Goal: Information Seeking & Learning: Learn about a topic

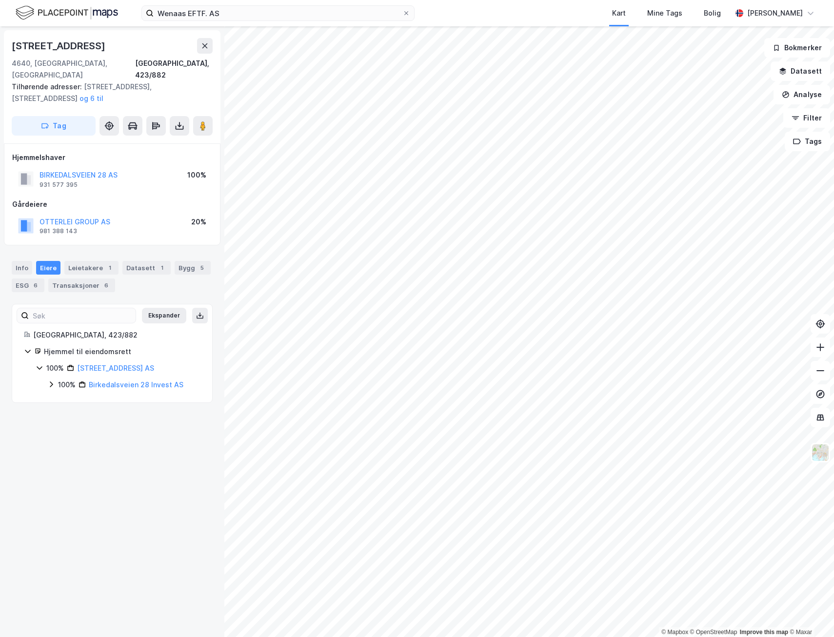
click at [47, 381] on icon at bounding box center [51, 385] width 8 height 8
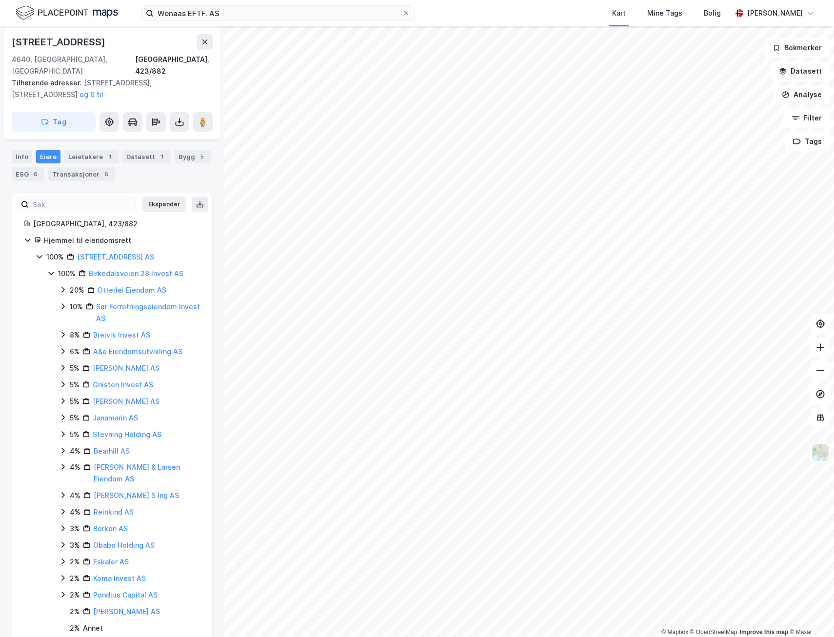
scroll to position [121, 0]
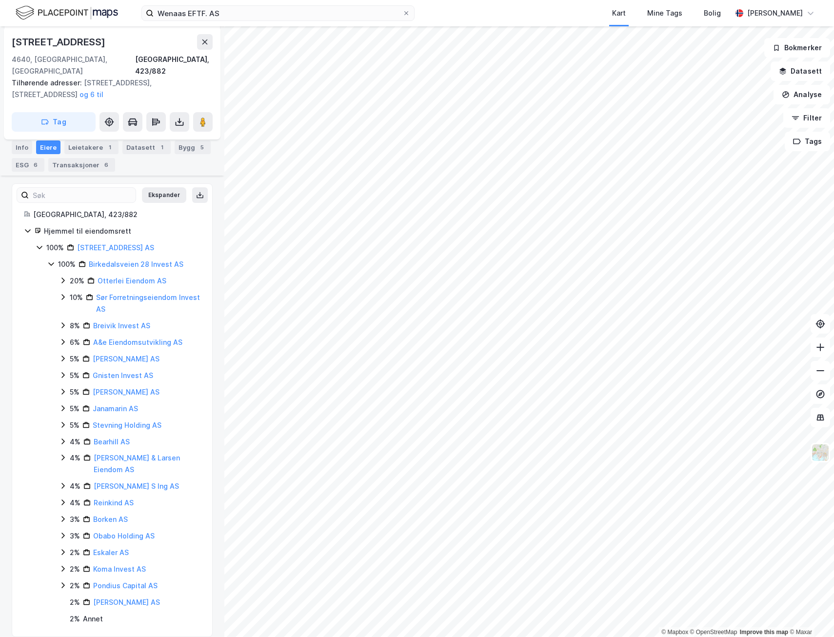
click at [62, 438] on icon at bounding box center [63, 442] width 8 height 8
click at [77, 454] on icon at bounding box center [75, 458] width 8 height 8
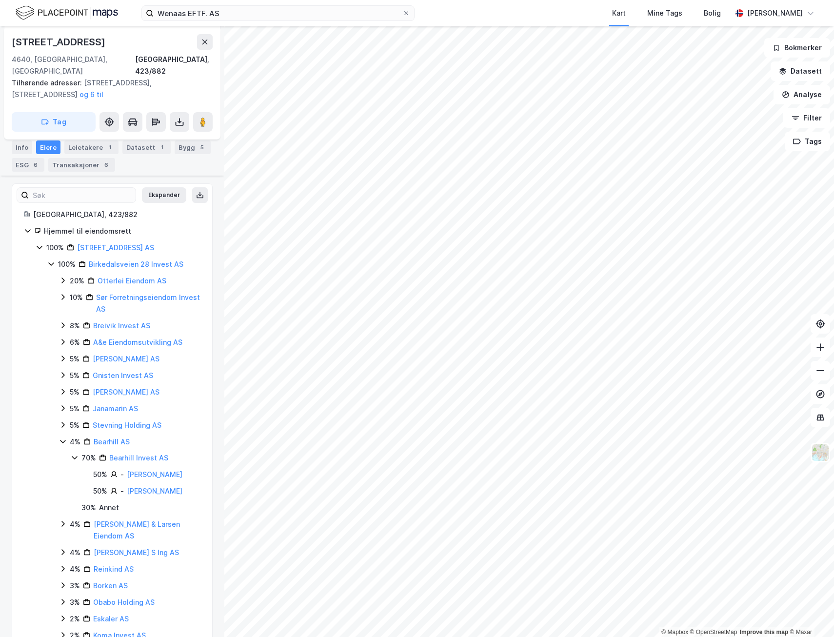
click at [63, 422] on icon at bounding box center [62, 425] width 3 height 6
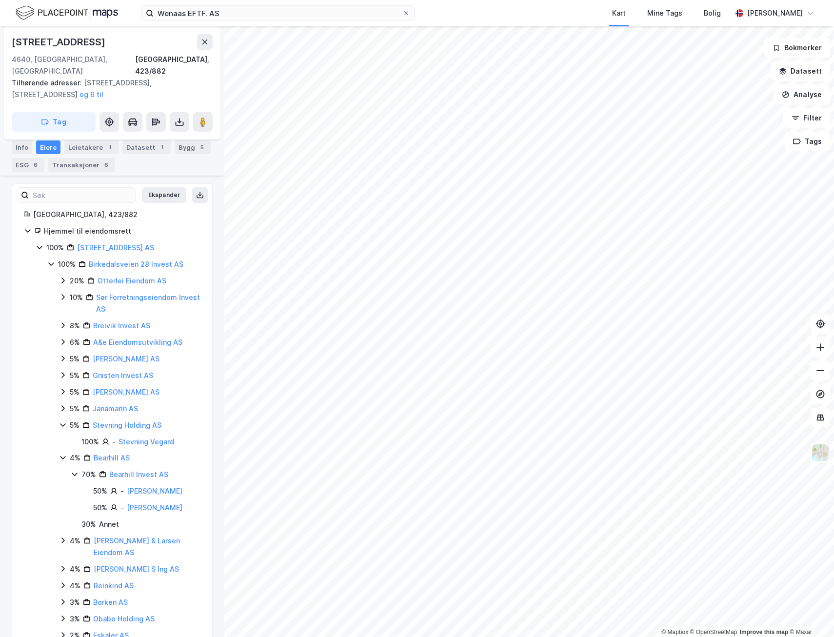
click at [61, 355] on icon at bounding box center [63, 359] width 8 height 8
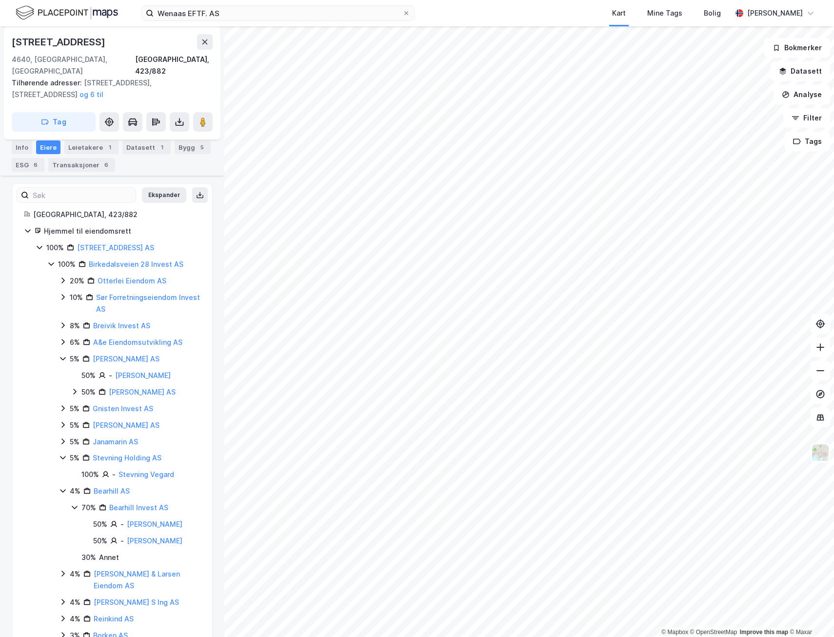
click at [75, 388] on icon at bounding box center [75, 392] width 8 height 8
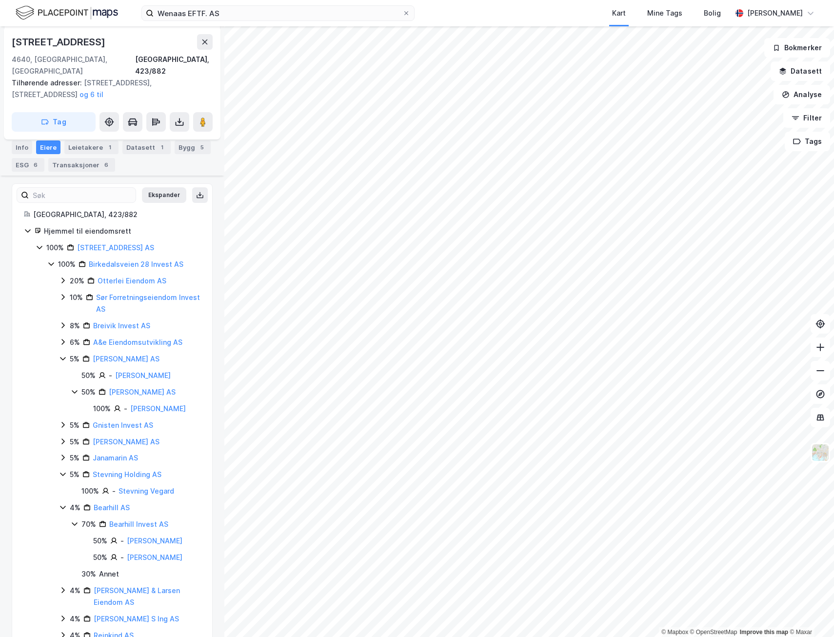
click at [64, 454] on icon at bounding box center [63, 458] width 8 height 8
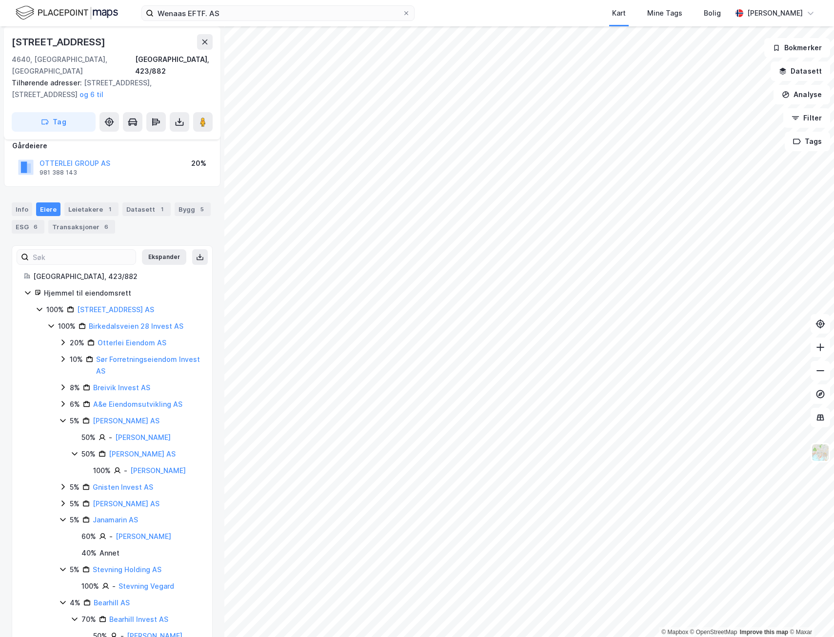
scroll to position [72, 0]
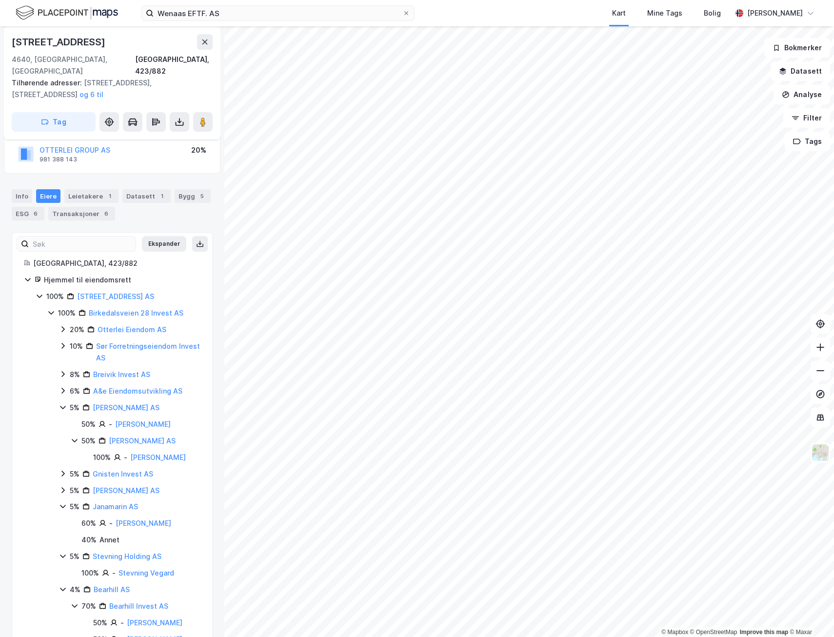
click at [73, 437] on icon at bounding box center [75, 441] width 8 height 8
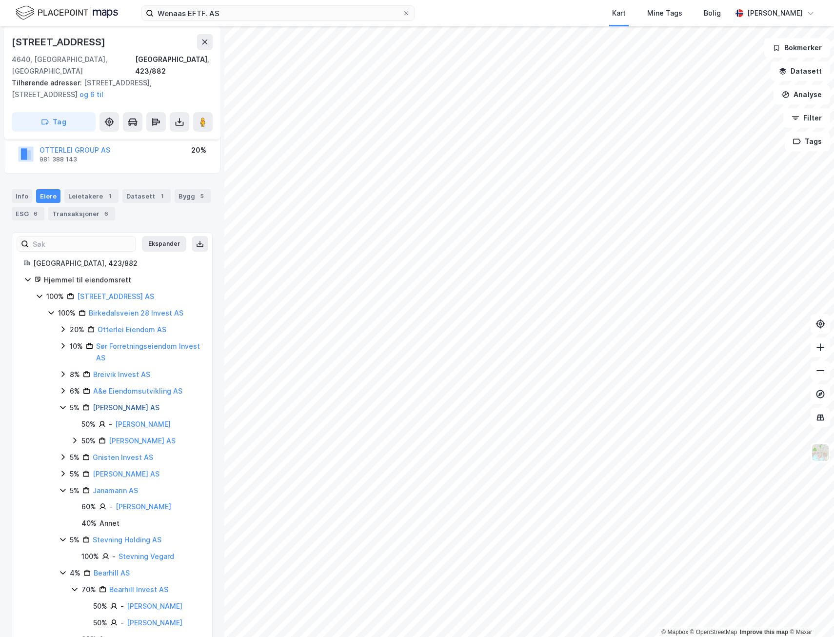
click at [125, 404] on link "[PERSON_NAME] AS" at bounding box center [126, 408] width 67 height 8
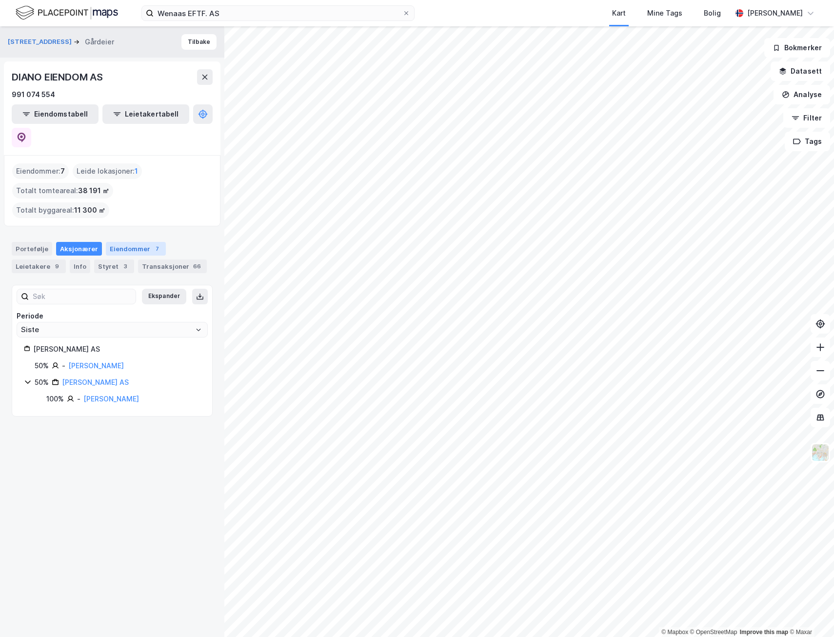
click at [132, 242] on div "Eiendommer 7" at bounding box center [136, 249] width 60 height 14
click at [26, 133] on icon at bounding box center [22, 138] width 8 height 10
click at [24, 378] on icon at bounding box center [28, 382] width 8 height 8
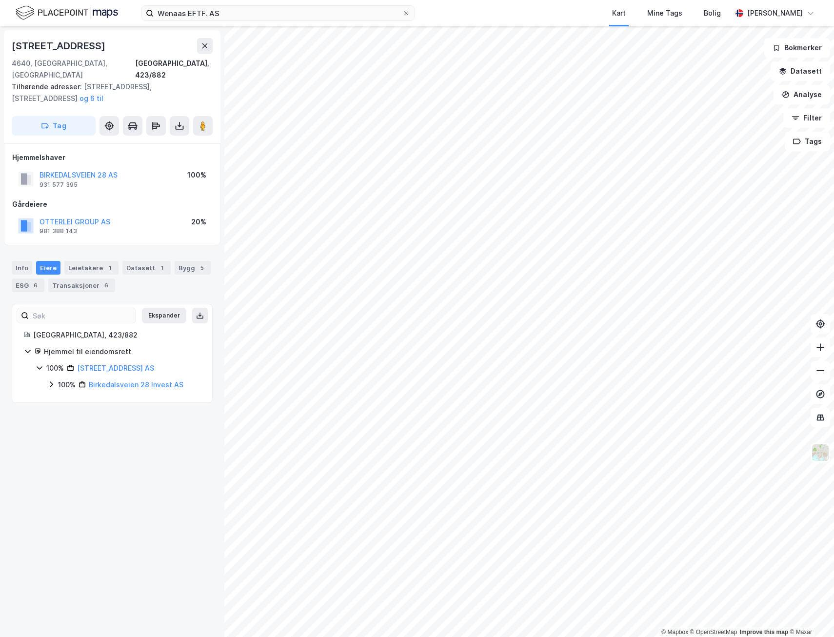
click at [50, 381] on icon at bounding box center [51, 385] width 8 height 8
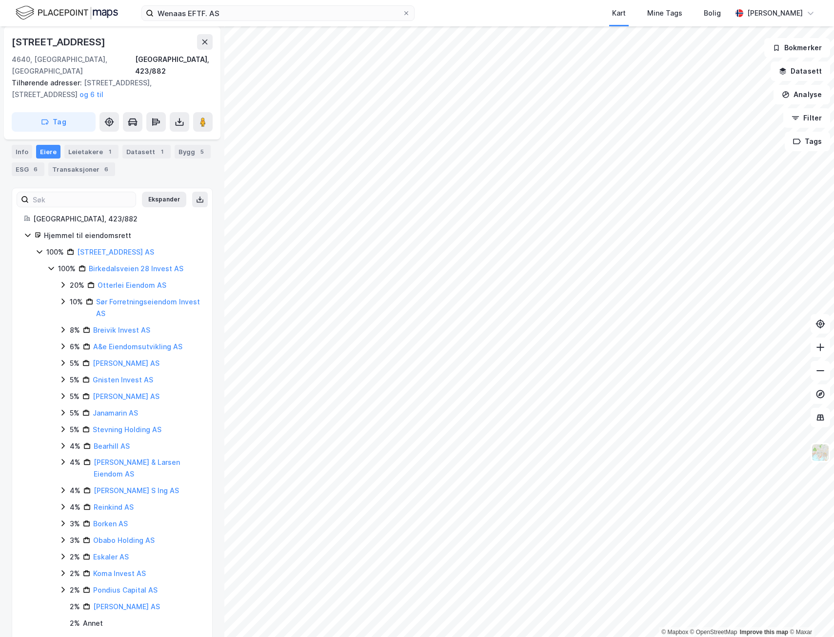
scroll to position [121, 0]
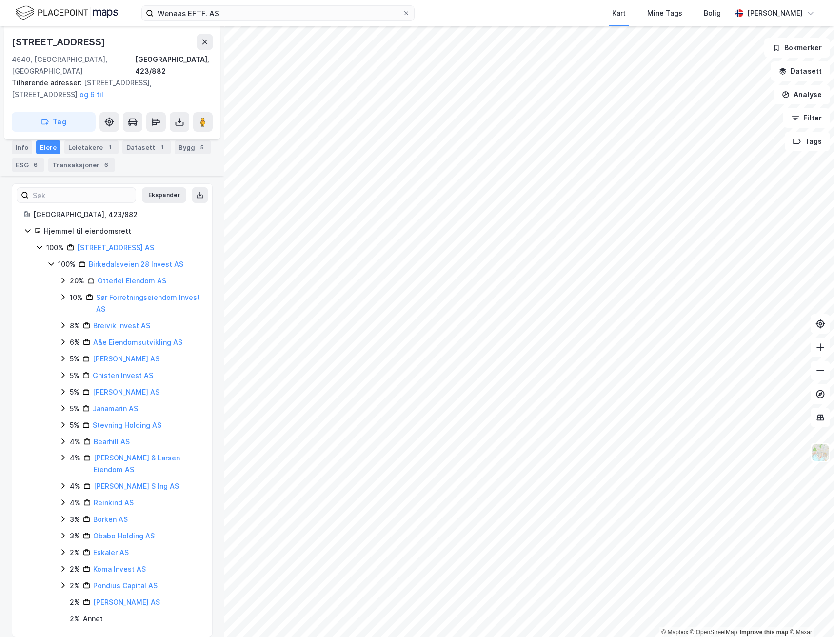
click at [63, 484] on icon at bounding box center [62, 487] width 3 height 6
click at [62, 482] on icon at bounding box center [63, 486] width 8 height 8
click at [62, 405] on icon at bounding box center [62, 408] width 3 height 6
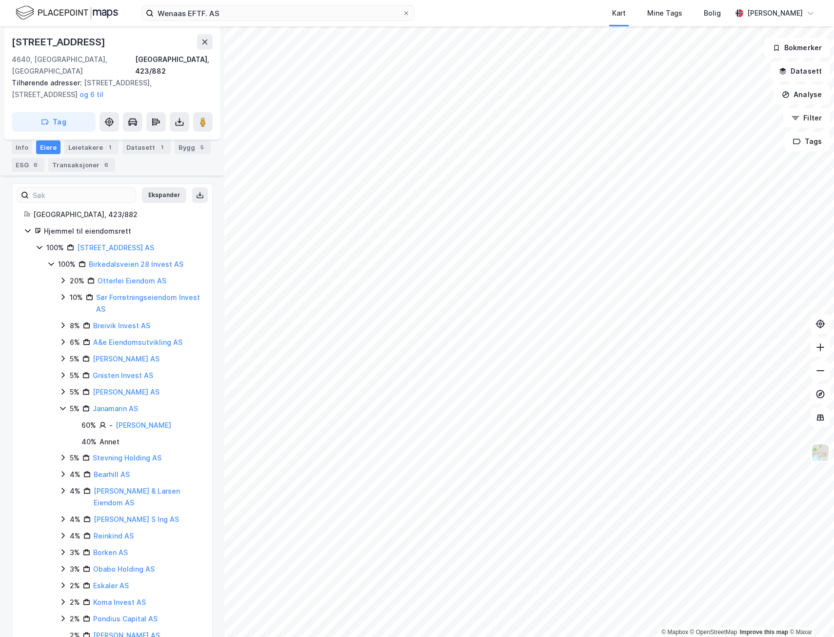
click at [62, 405] on icon at bounding box center [63, 409] width 8 height 8
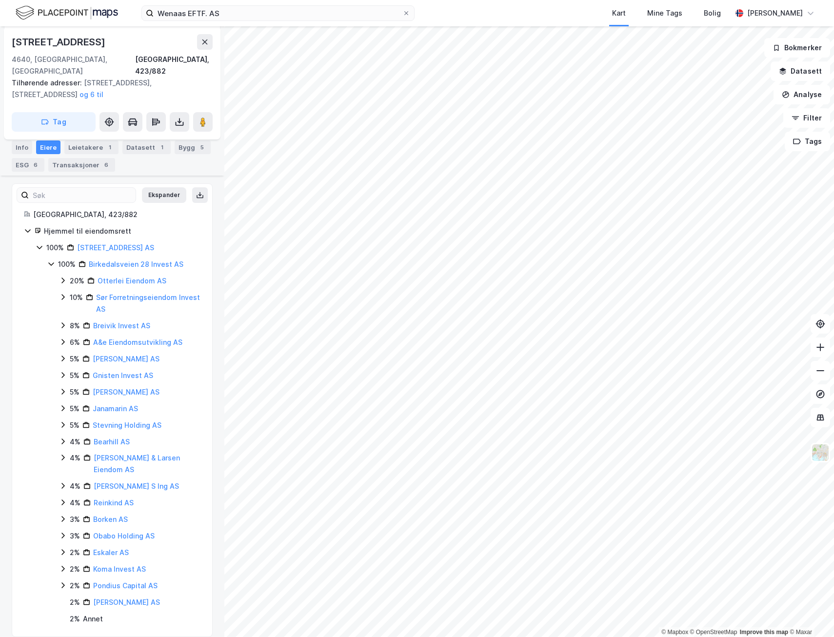
click at [64, 372] on icon at bounding box center [62, 375] width 3 height 6
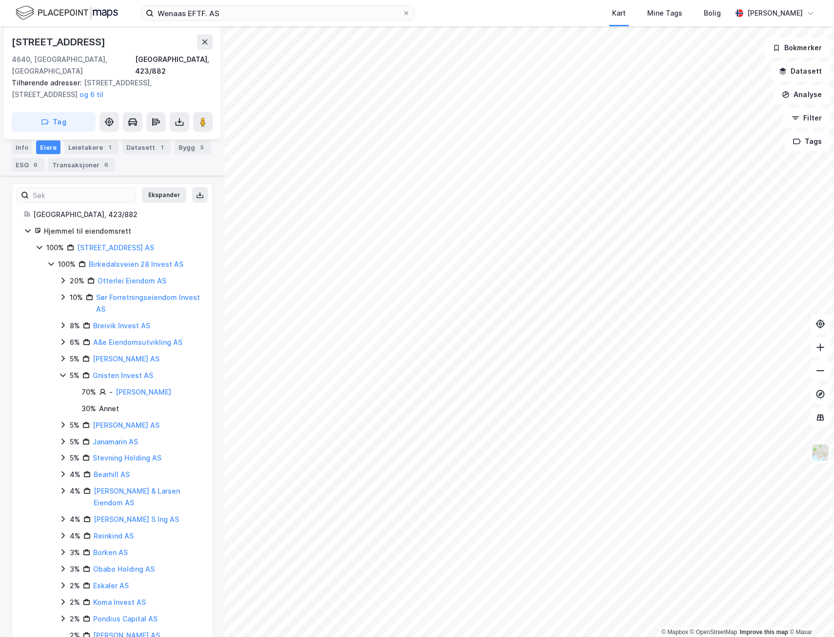
click at [60, 371] on icon at bounding box center [63, 375] width 8 height 8
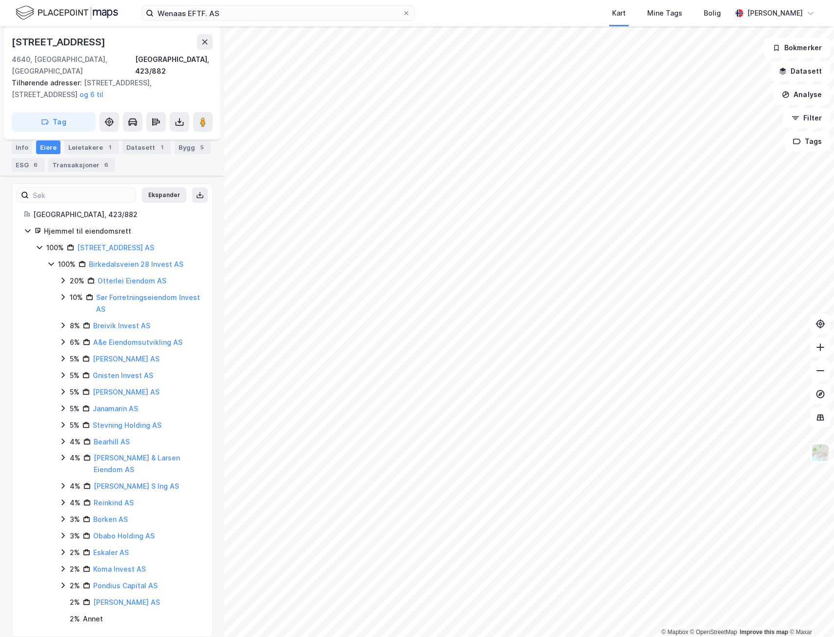
click at [60, 371] on icon at bounding box center [63, 375] width 8 height 8
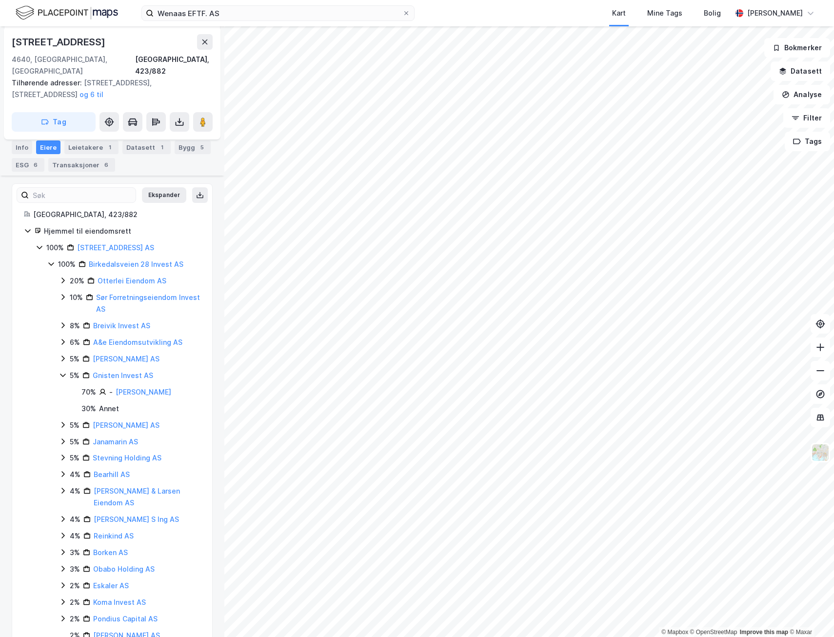
click at [62, 421] on icon at bounding box center [63, 425] width 8 height 8
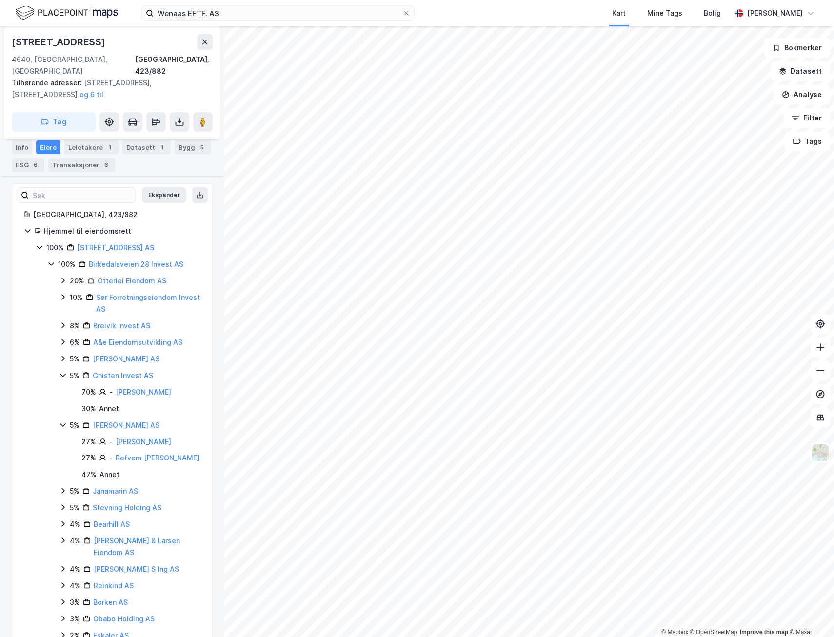
click at [61, 421] on icon at bounding box center [63, 425] width 8 height 8
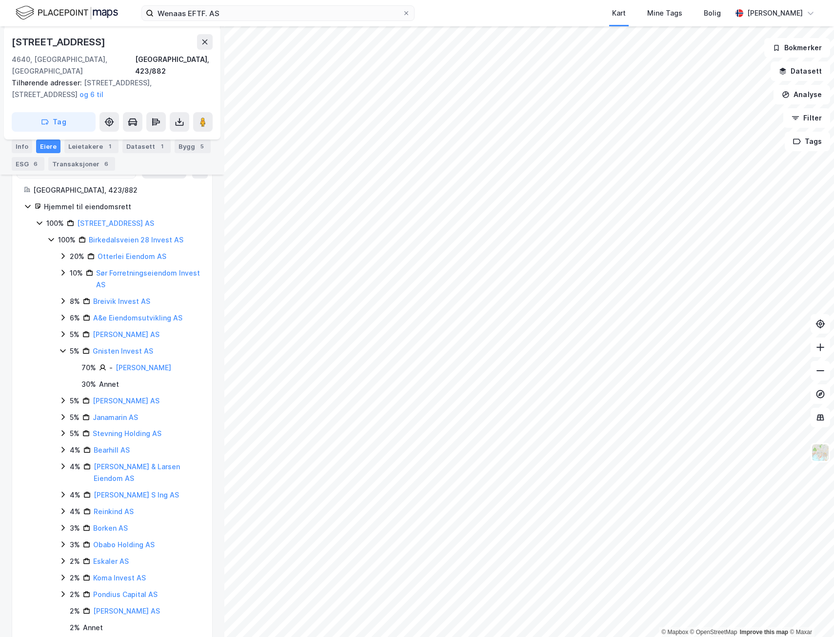
scroll to position [154, 0]
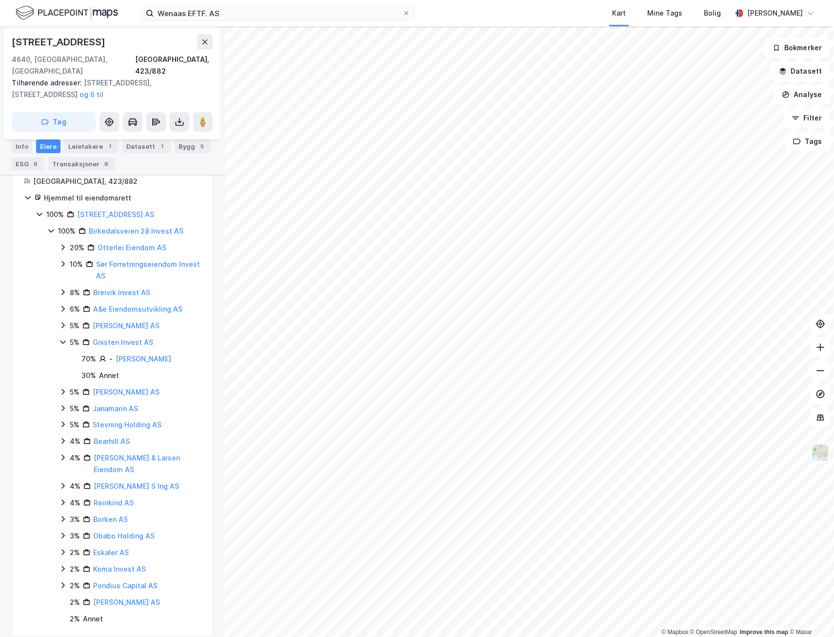
click at [62, 389] on icon at bounding box center [62, 392] width 3 height 6
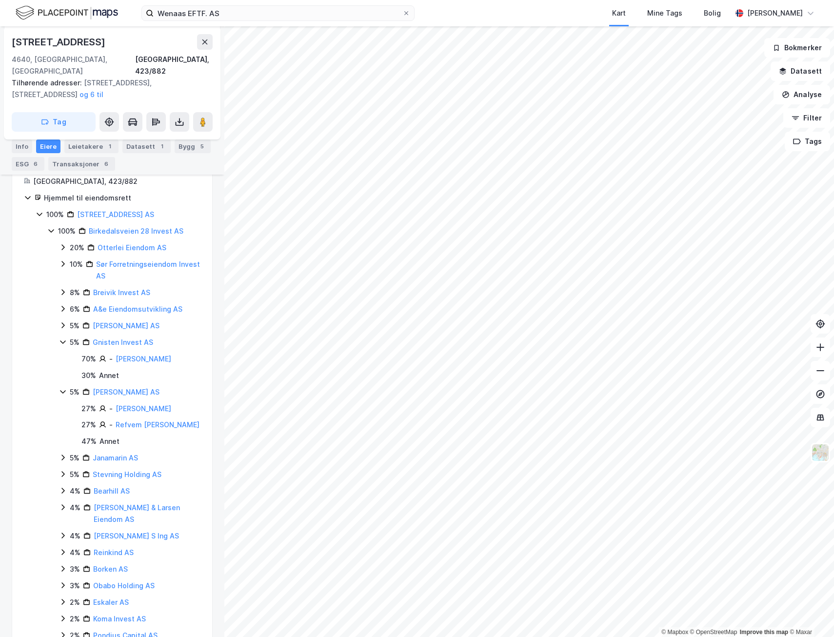
click at [62, 388] on icon at bounding box center [63, 392] width 8 height 8
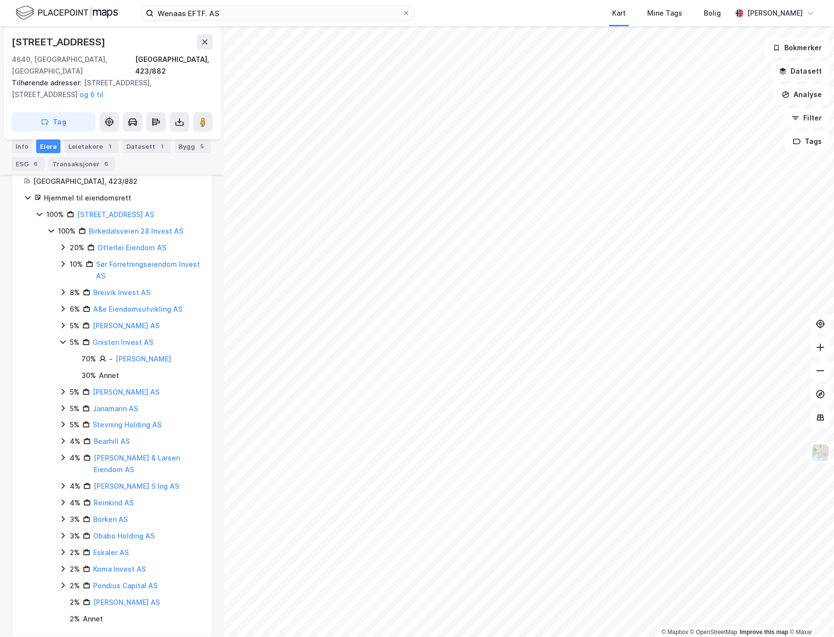
click at [61, 405] on icon at bounding box center [63, 409] width 8 height 8
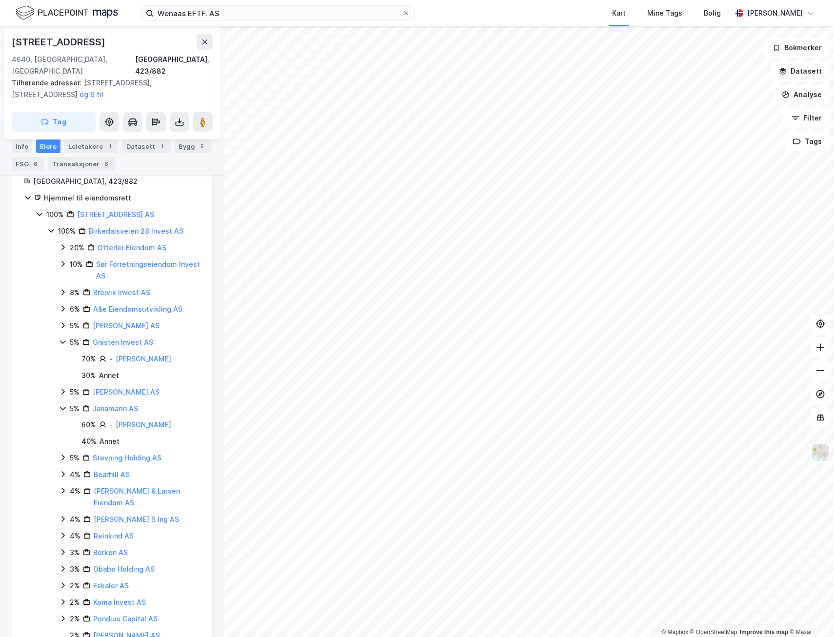
click at [62, 405] on icon at bounding box center [63, 409] width 8 height 8
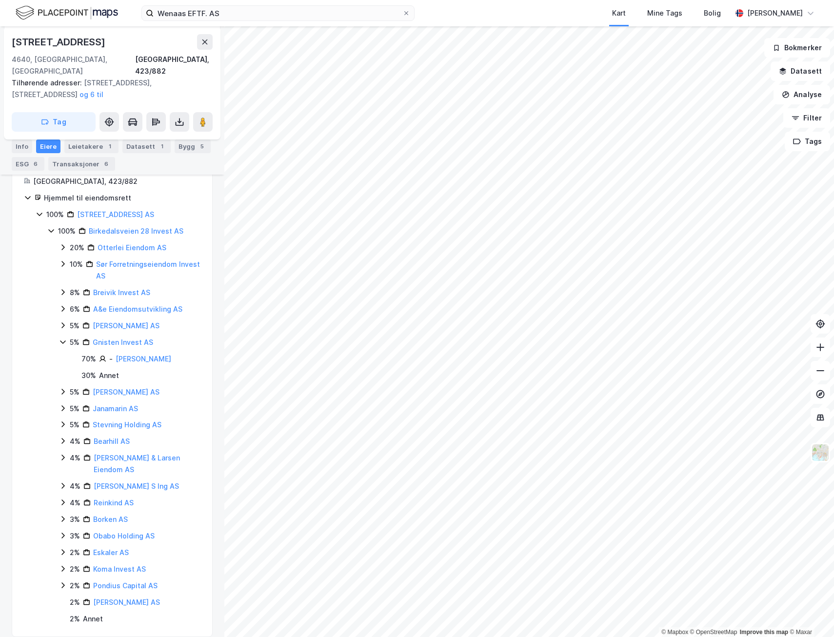
click at [61, 419] on div "5% Stevning Holding AS" at bounding box center [130, 425] width 142 height 12
click at [64, 424] on icon at bounding box center [62, 425] width 5 height 3
click at [63, 437] on icon at bounding box center [63, 441] width 8 height 8
click at [62, 454] on icon at bounding box center [63, 458] width 8 height 8
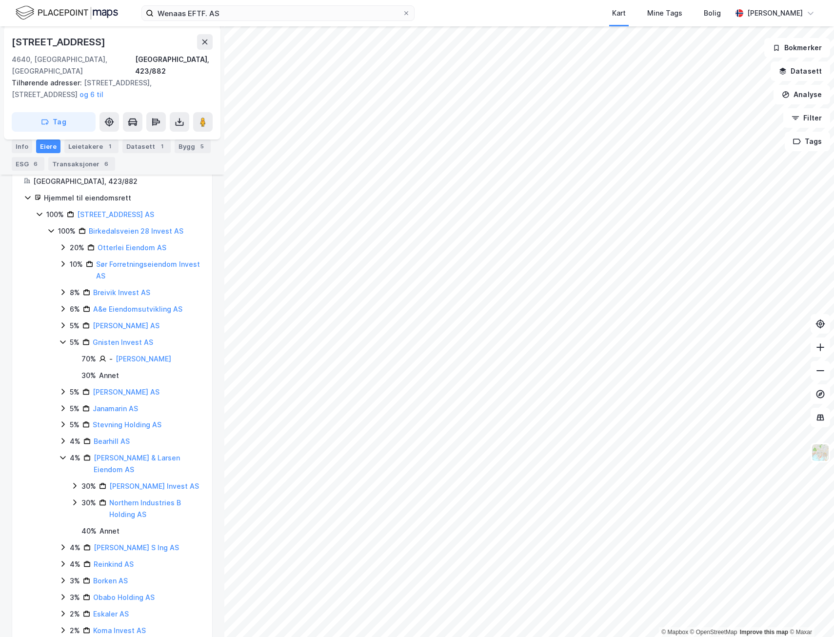
click at [61, 454] on icon at bounding box center [63, 458] width 8 height 8
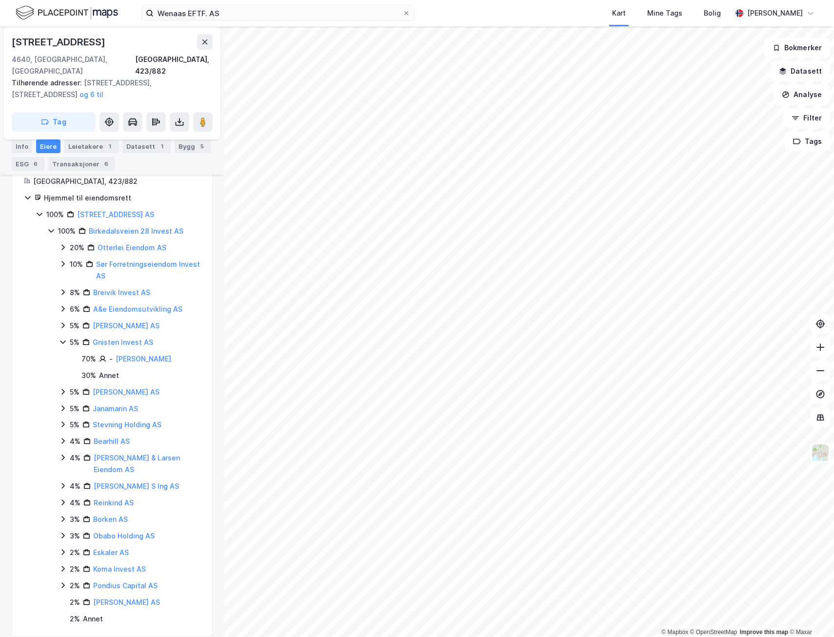
click at [61, 482] on icon at bounding box center [63, 486] width 8 height 8
drag, startPoint x: 61, startPoint y: 476, endPoint x: 62, endPoint y: 490, distance: 14.3
click at [62, 499] on icon at bounding box center [63, 503] width 8 height 8
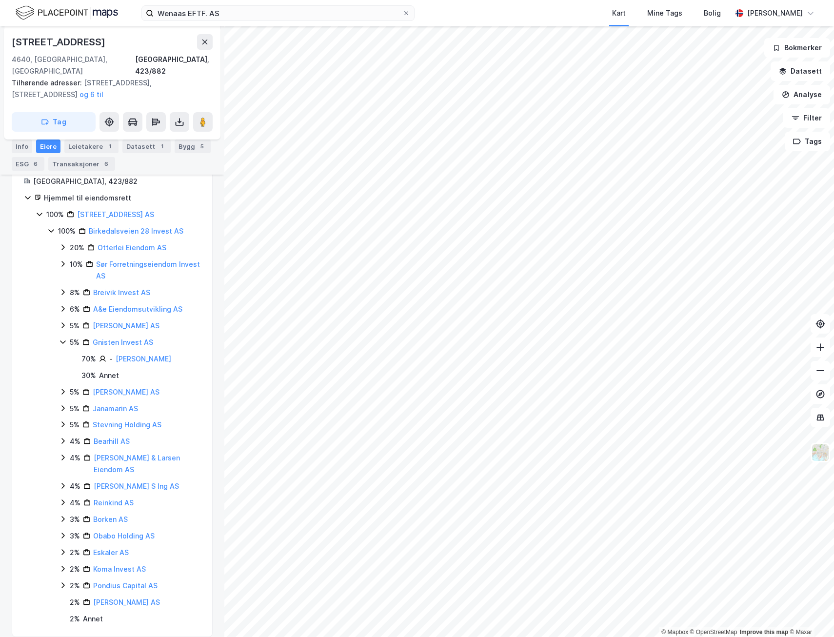
click at [63, 437] on icon at bounding box center [63, 441] width 8 height 8
click at [76, 454] on icon at bounding box center [75, 458] width 8 height 8
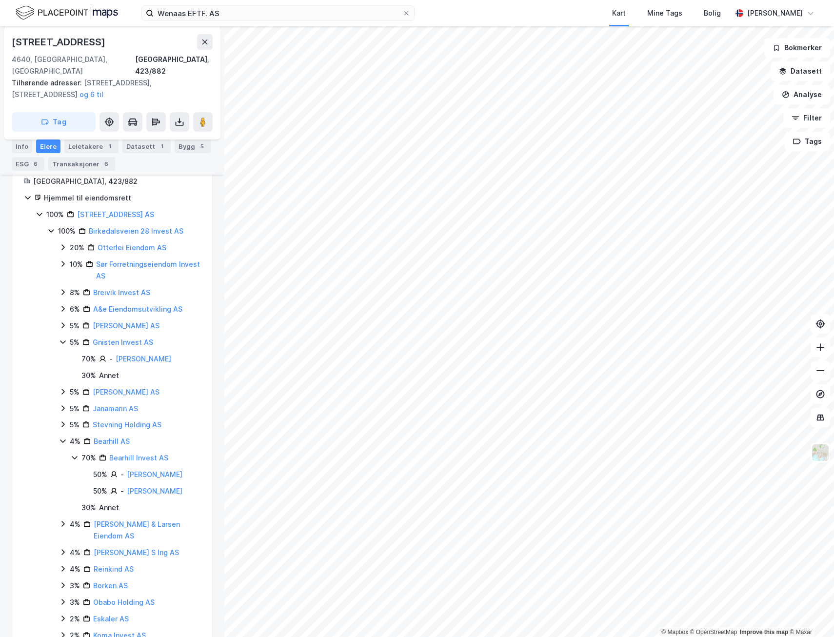
click at [75, 457] on icon at bounding box center [74, 458] width 5 height 3
click at [63, 437] on icon at bounding box center [63, 441] width 8 height 8
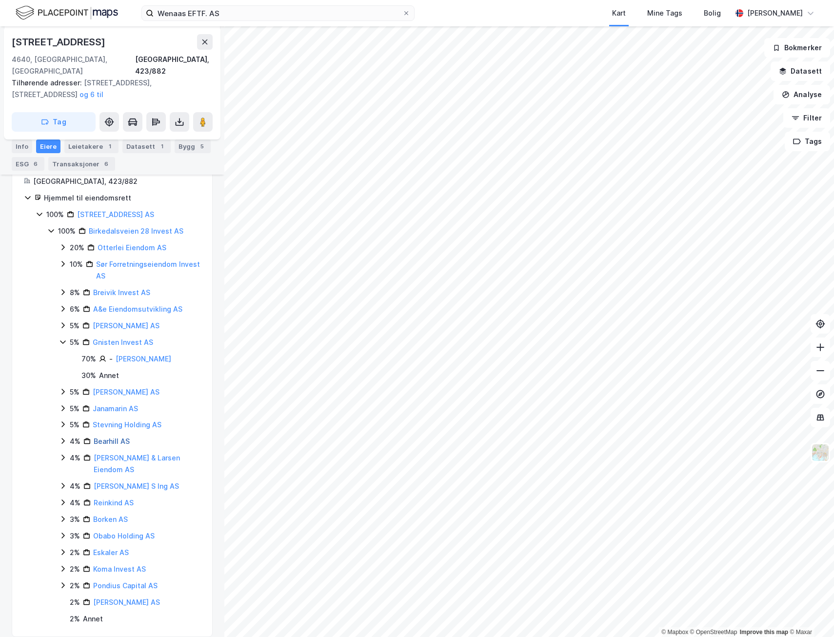
click at [107, 437] on link "Bearhill AS" at bounding box center [112, 441] width 36 height 8
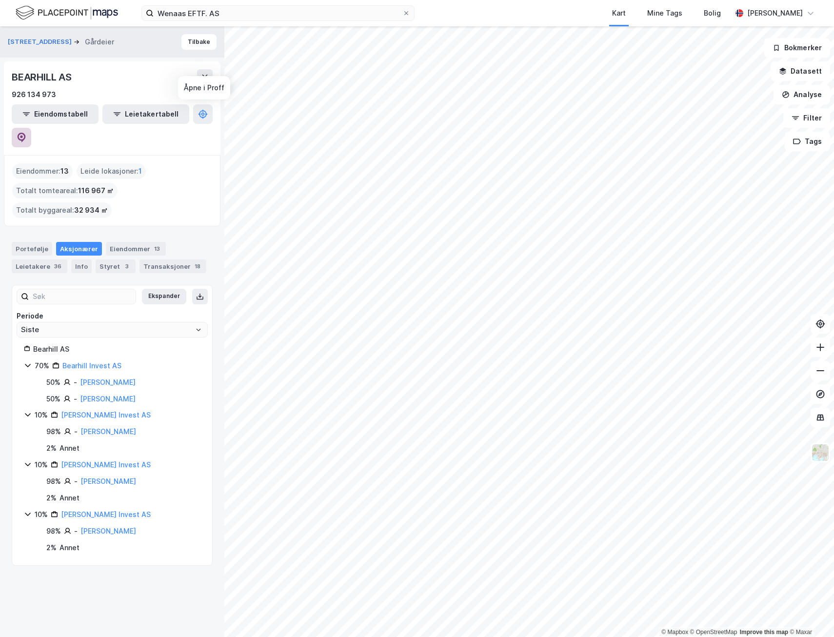
click at [23, 135] on icon at bounding box center [21, 136] width 3 height 3
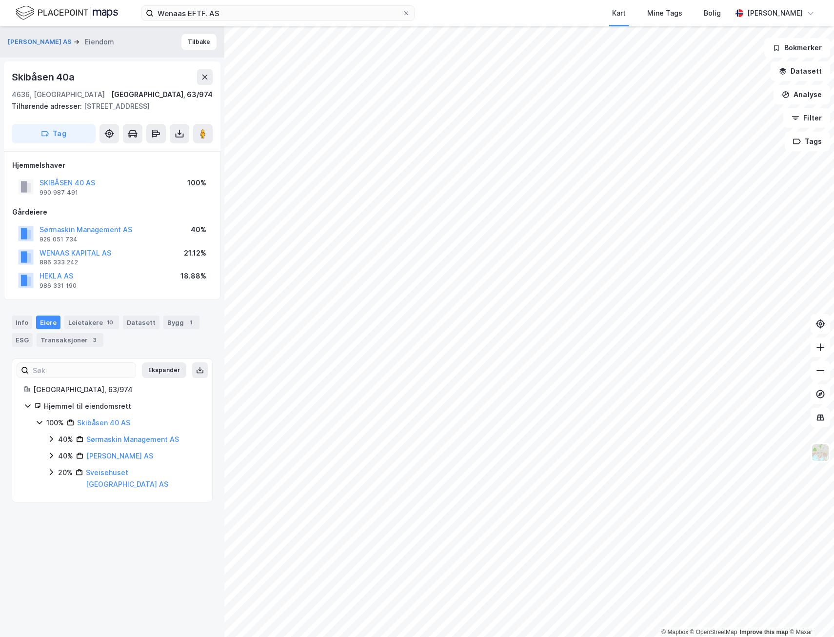
click at [51, 458] on icon at bounding box center [51, 456] width 3 height 6
click at [51, 458] on icon at bounding box center [51, 456] width 8 height 8
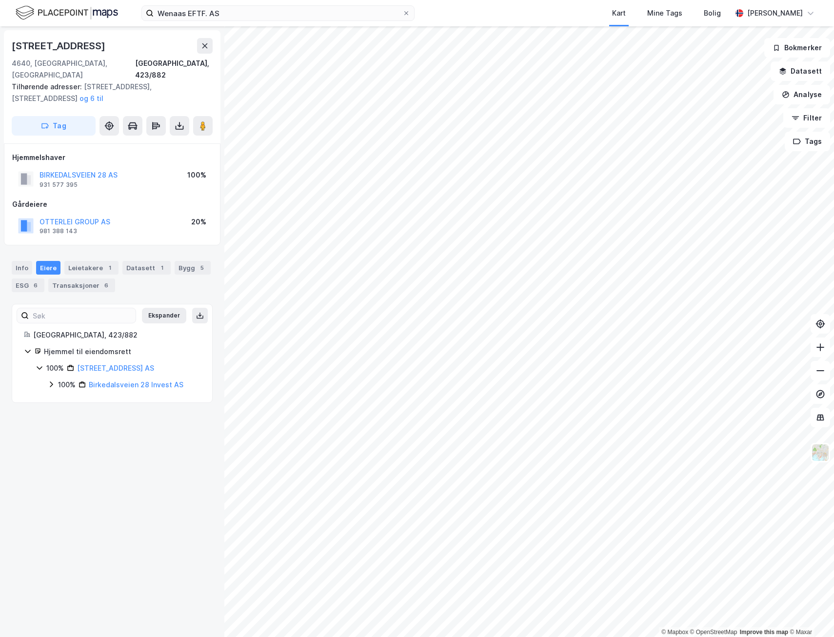
click at [49, 261] on div "Eiere" at bounding box center [48, 268] width 24 height 14
click at [49, 381] on icon at bounding box center [51, 385] width 8 height 8
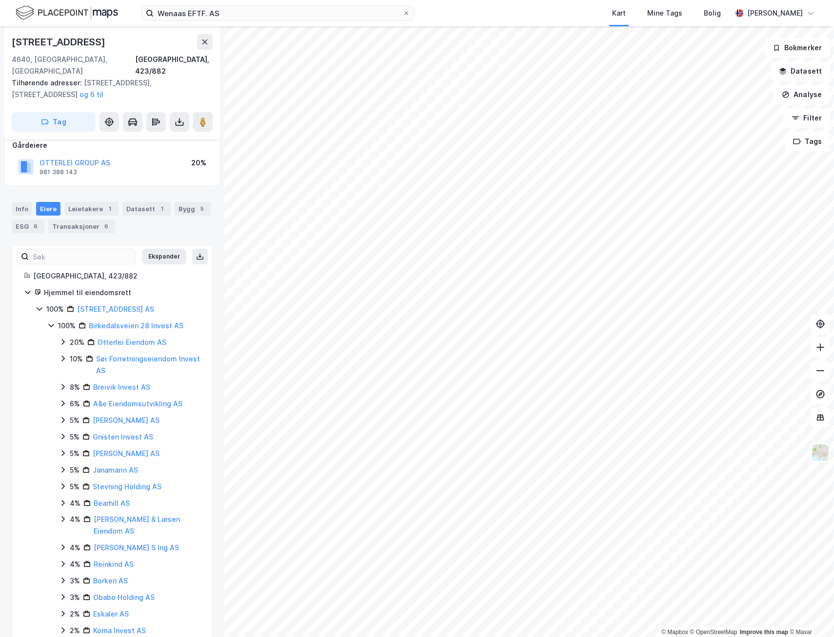
scroll to position [121, 0]
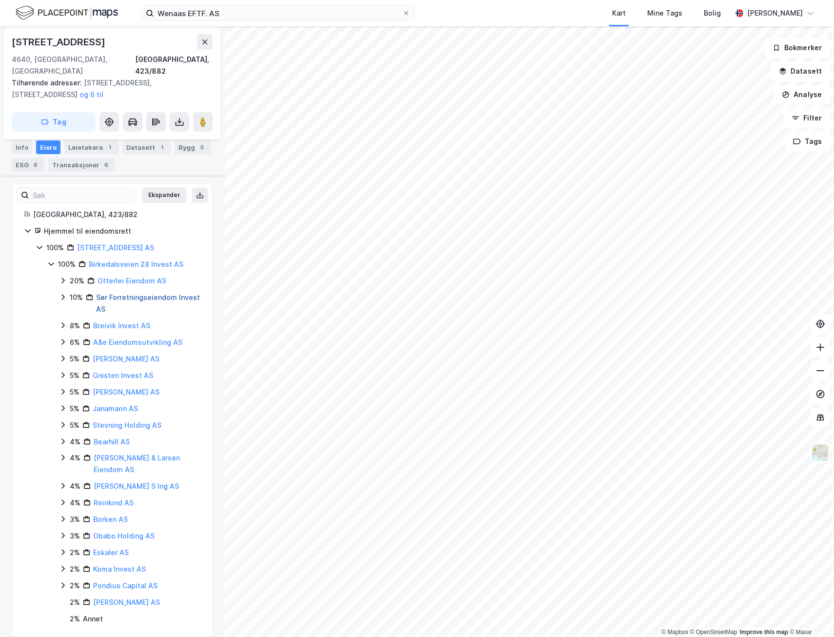
click at [124, 293] on link "Sør Forretningseiendom Invest AS" at bounding box center [148, 303] width 104 height 20
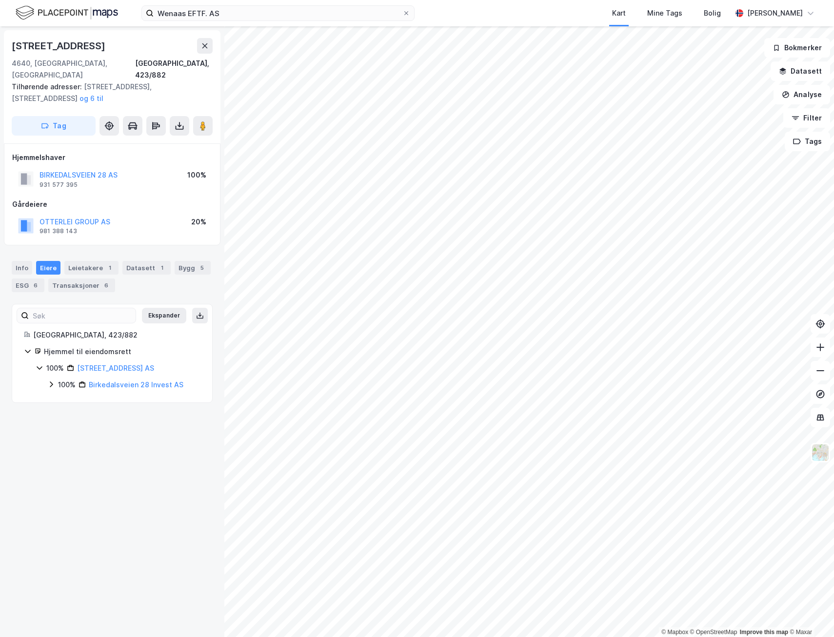
click at [50, 381] on icon at bounding box center [51, 385] width 8 height 8
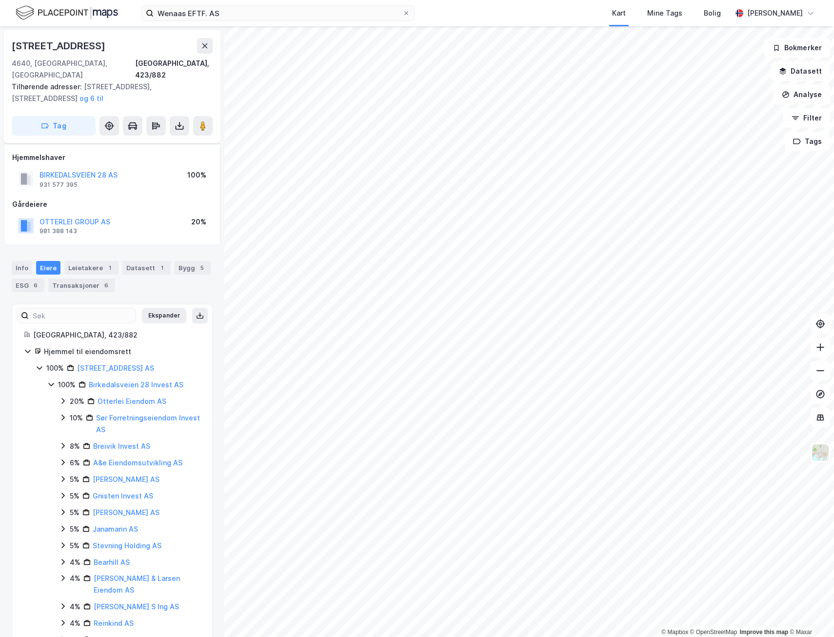
scroll to position [49, 0]
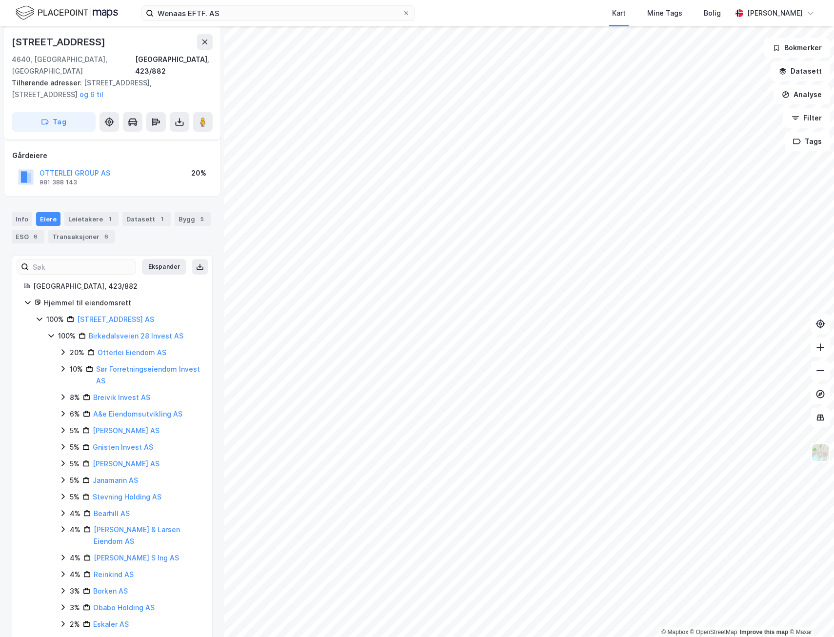
click at [63, 411] on icon at bounding box center [62, 414] width 3 height 6
click at [63, 410] on icon at bounding box center [63, 414] width 8 height 8
click at [62, 393] on icon at bounding box center [63, 397] width 8 height 8
click at [61, 393] on icon at bounding box center [63, 397] width 8 height 8
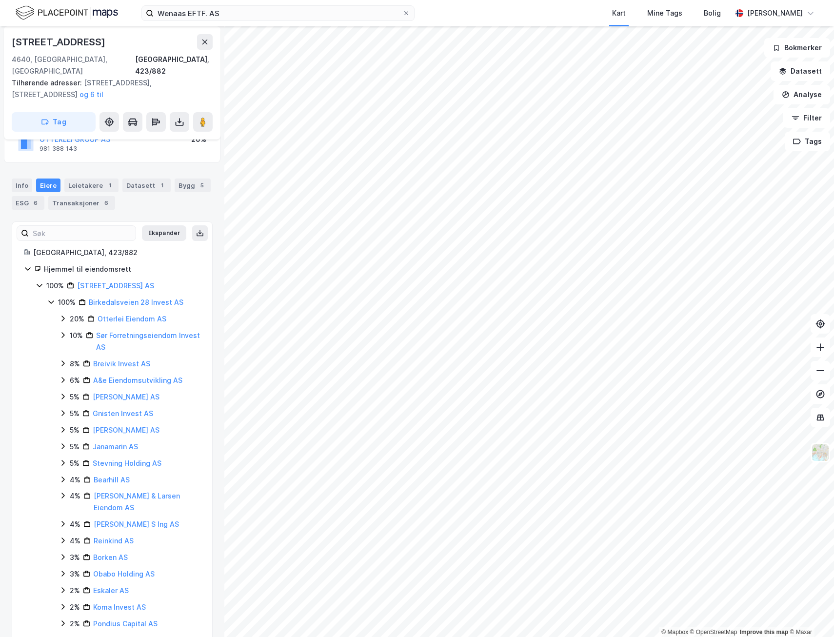
scroll to position [98, 0]
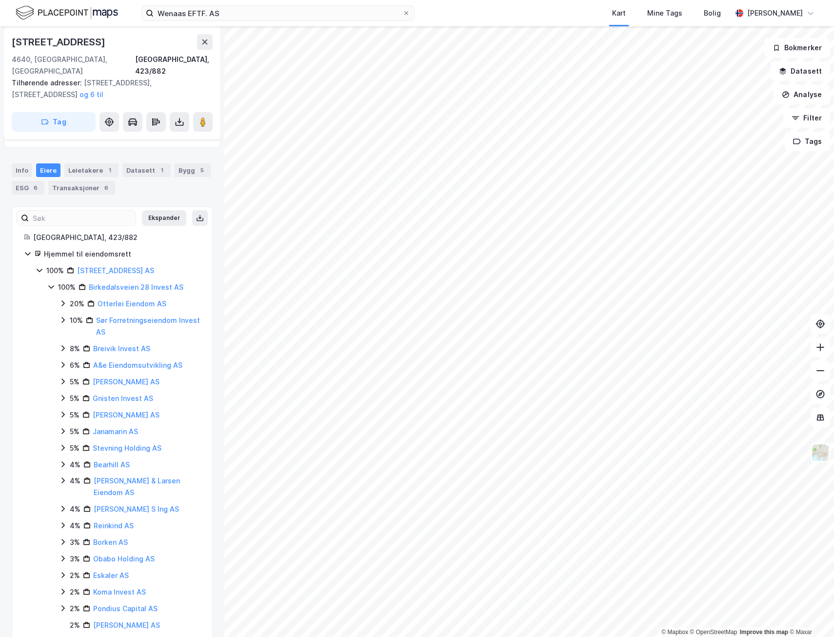
click at [61, 505] on icon at bounding box center [63, 509] width 8 height 8
click at [63, 505] on icon at bounding box center [63, 509] width 8 height 8
click at [61, 505] on icon at bounding box center [63, 509] width 8 height 8
click at [118, 316] on link "Sør Forretningseiendom Invest AS" at bounding box center [148, 326] width 104 height 20
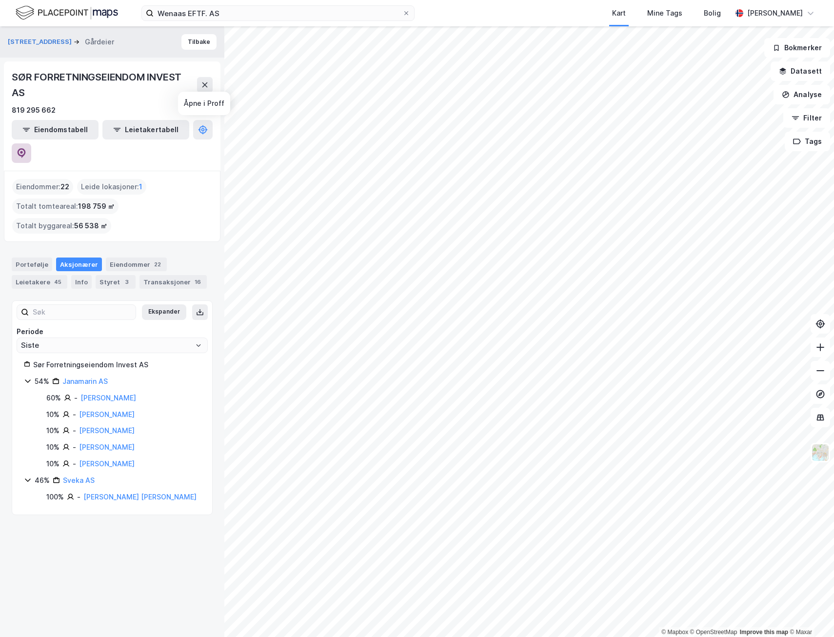
click at [26, 148] on icon at bounding box center [22, 153] width 8 height 10
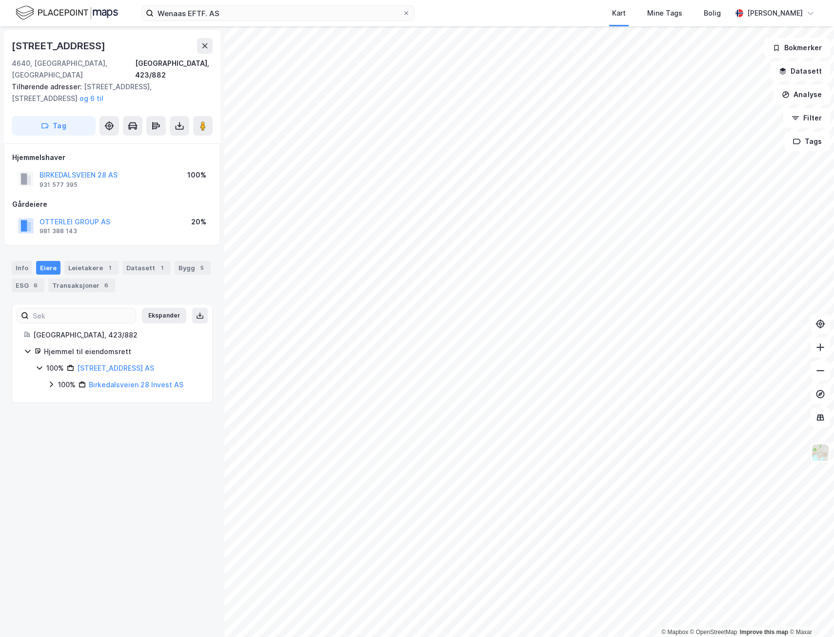
click at [49, 367] on div "100% Birkedalsveien 28 AS 100% Birkedalsveien 28 Invest AS" at bounding box center [118, 377] width 165 height 28
click at [51, 381] on icon at bounding box center [51, 385] width 8 height 8
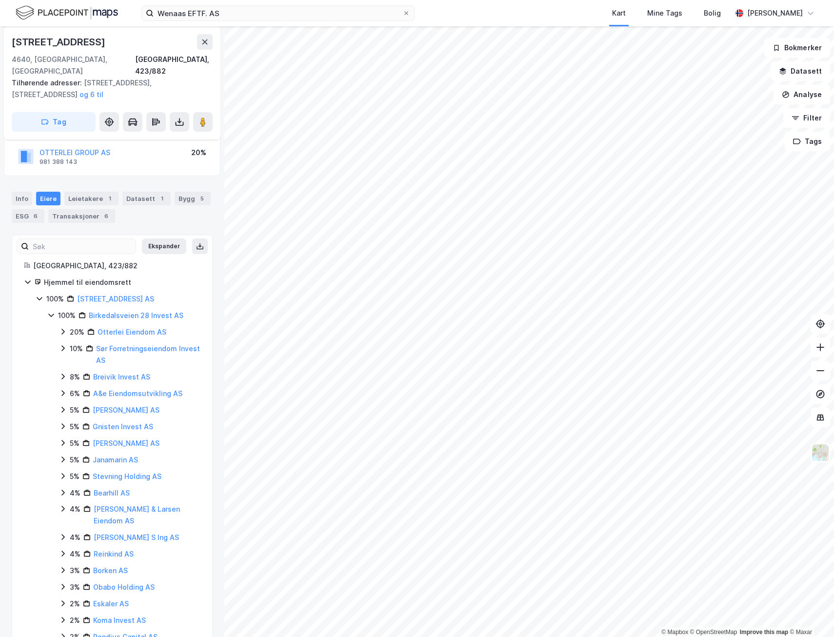
scroll to position [121, 0]
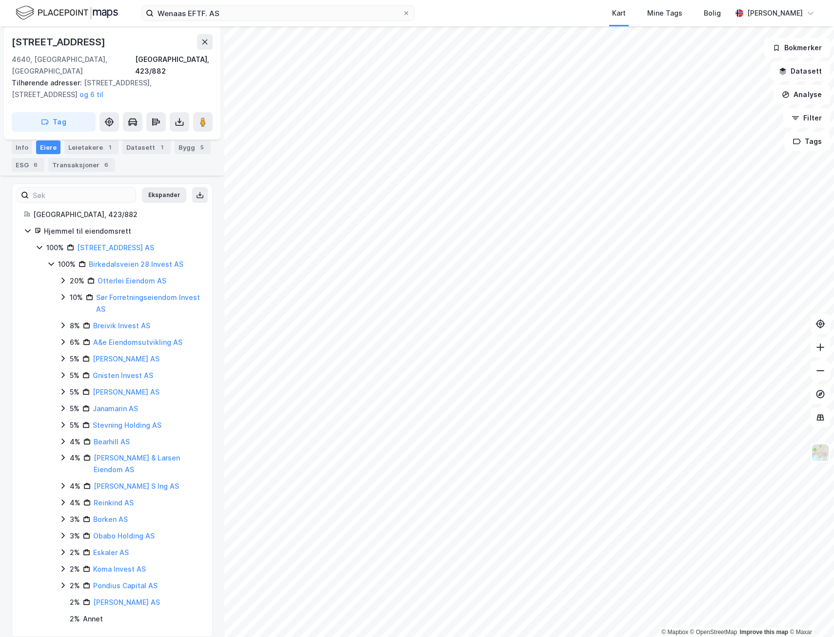
click at [63, 499] on icon at bounding box center [63, 503] width 8 height 8
click at [62, 533] on icon at bounding box center [62, 536] width 3 height 6
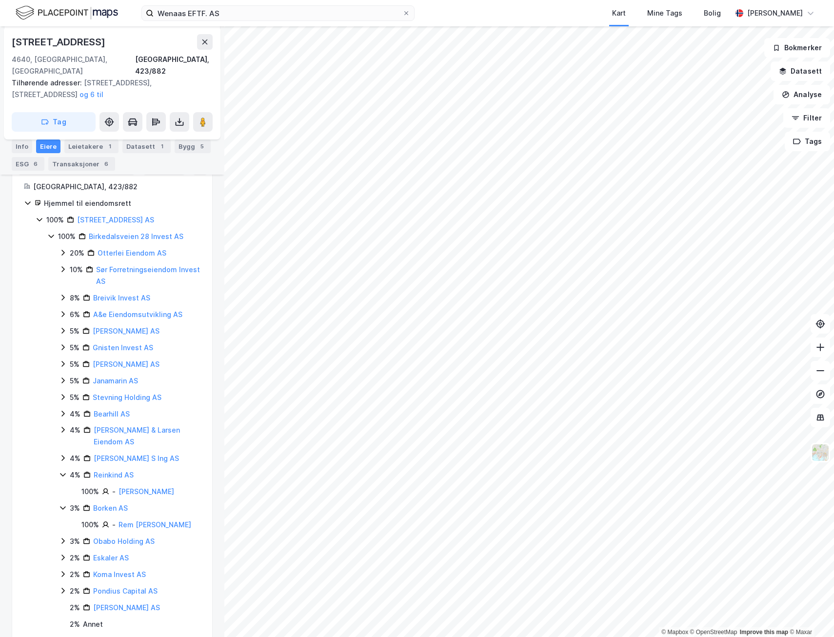
scroll to position [154, 0]
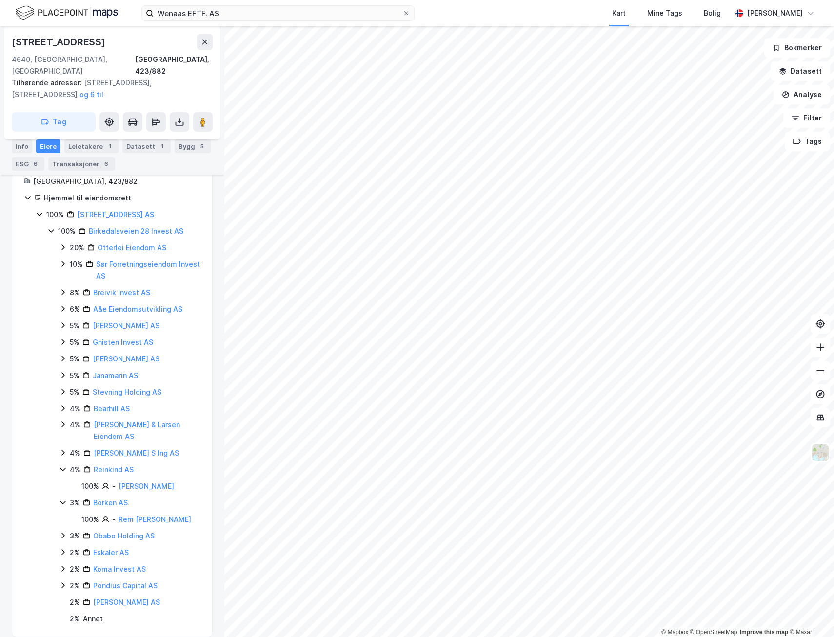
click at [62, 532] on icon at bounding box center [63, 536] width 8 height 8
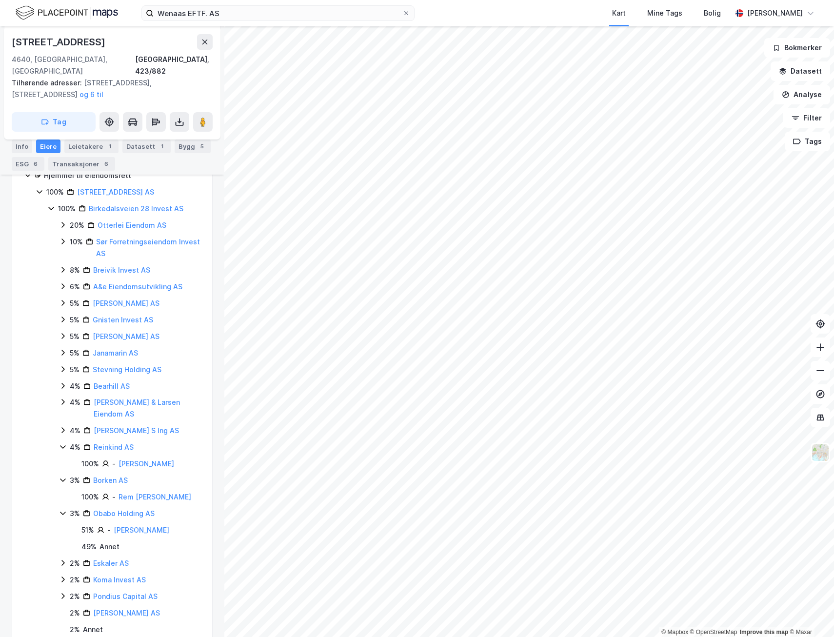
scroll to position [187, 0]
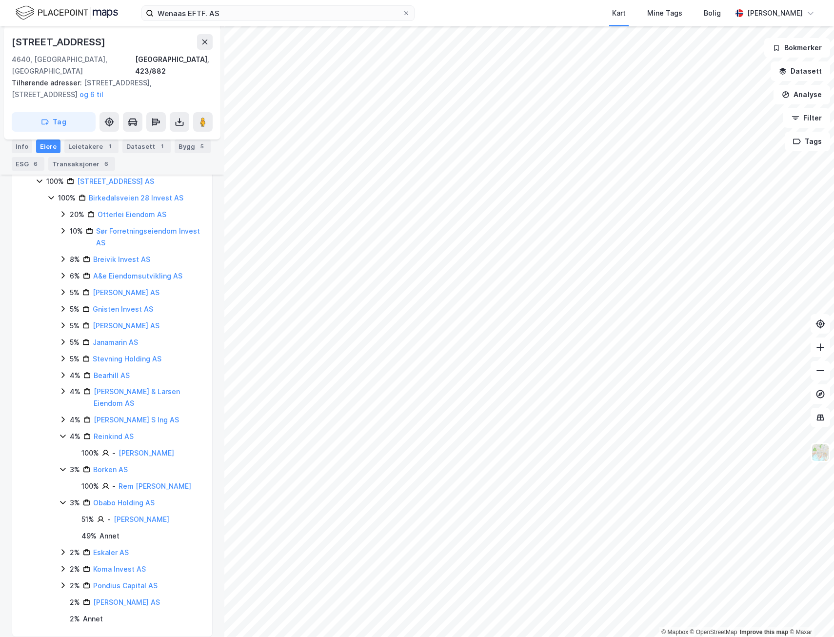
click at [64, 548] on icon at bounding box center [63, 552] width 8 height 8
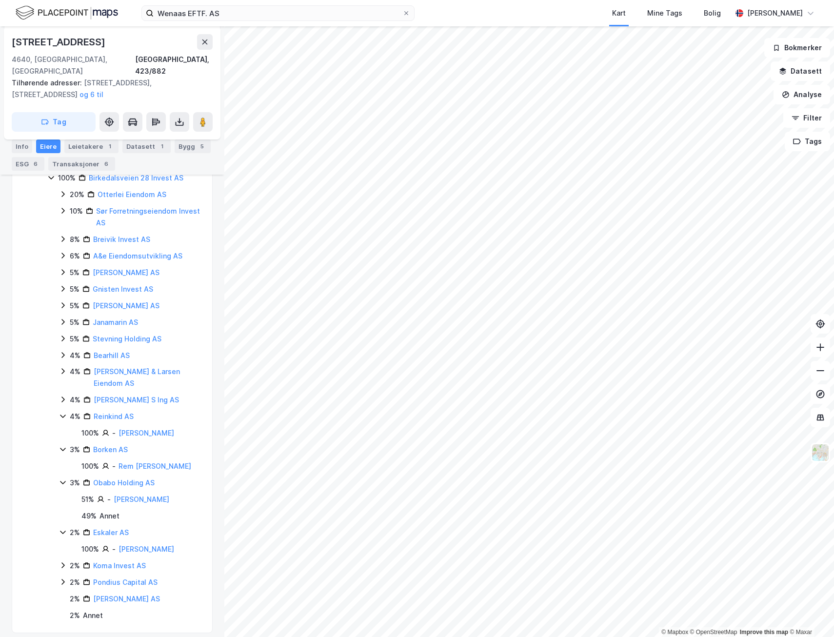
scroll to position [215, 0]
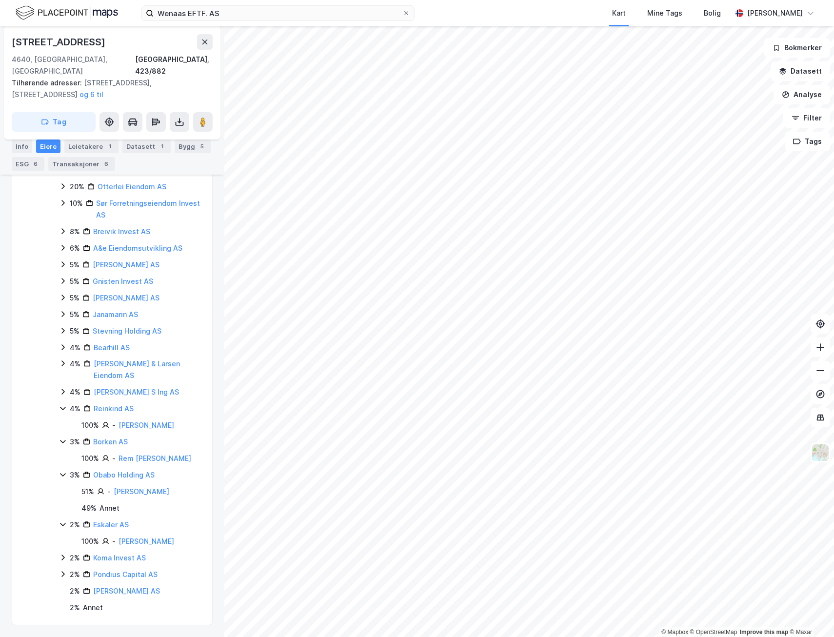
click at [62, 558] on icon at bounding box center [63, 558] width 8 height 8
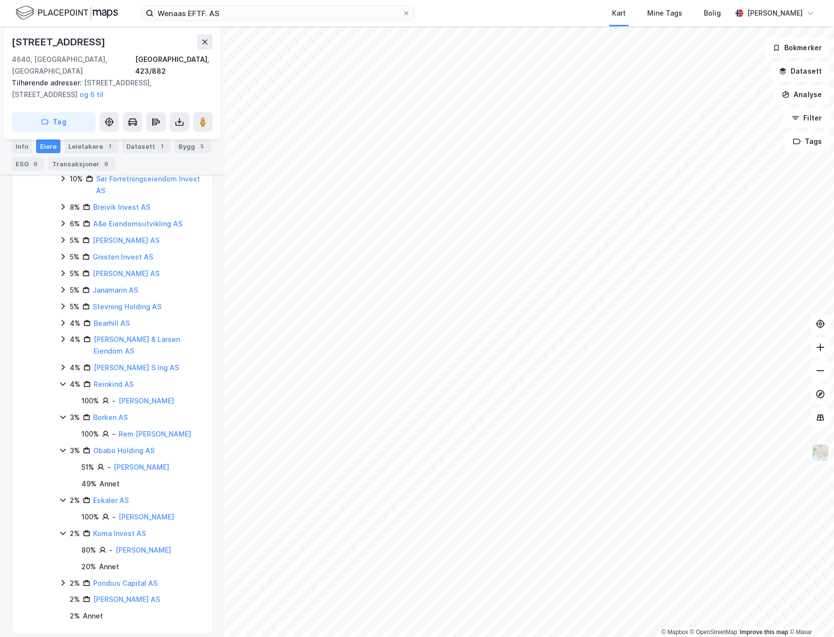
scroll to position [248, 0]
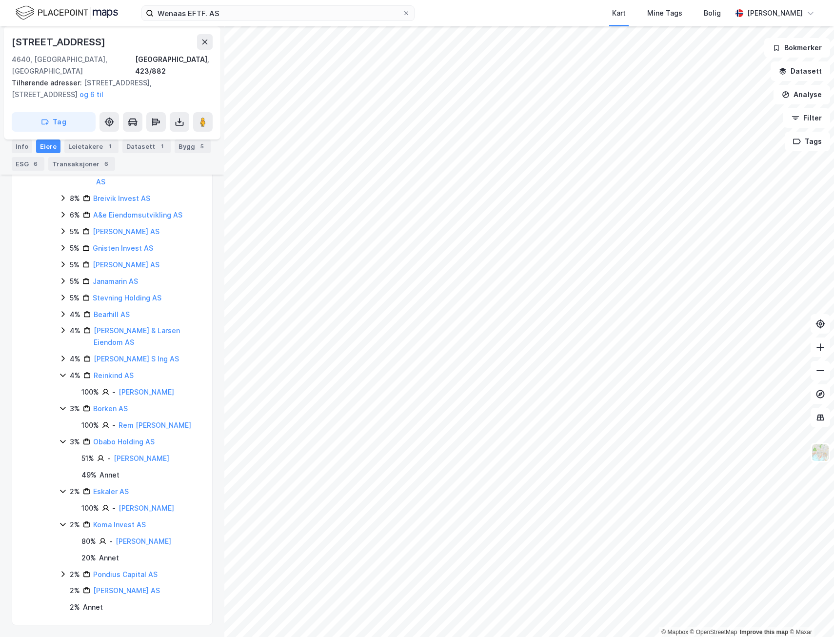
click at [65, 575] on icon at bounding box center [63, 574] width 8 height 8
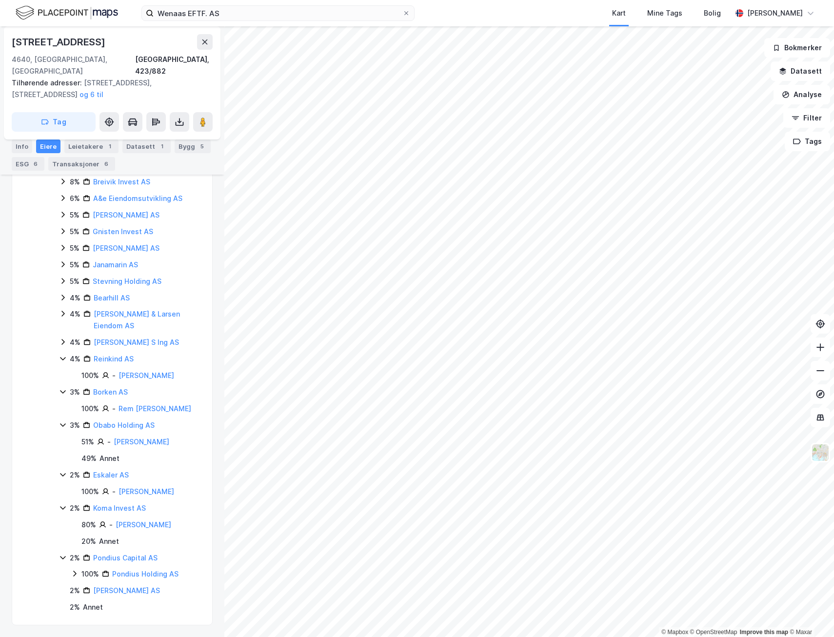
click at [63, 507] on icon at bounding box center [63, 508] width 8 height 8
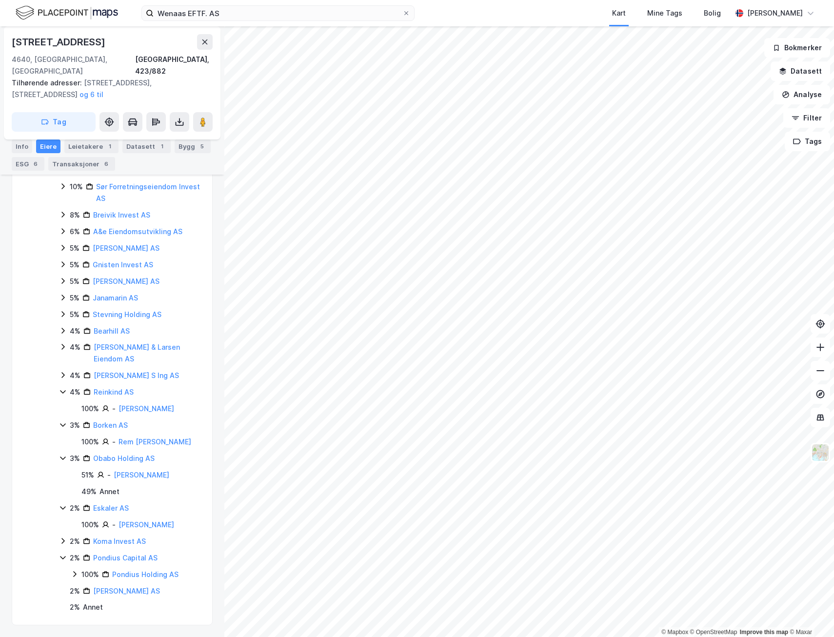
click at [62, 557] on icon at bounding box center [63, 558] width 8 height 8
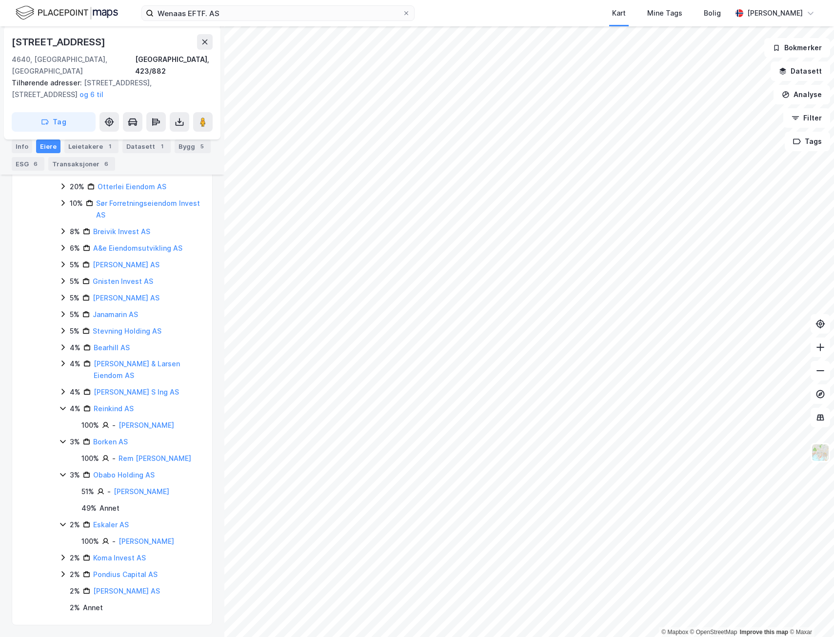
click at [63, 471] on icon at bounding box center [63, 475] width 8 height 8
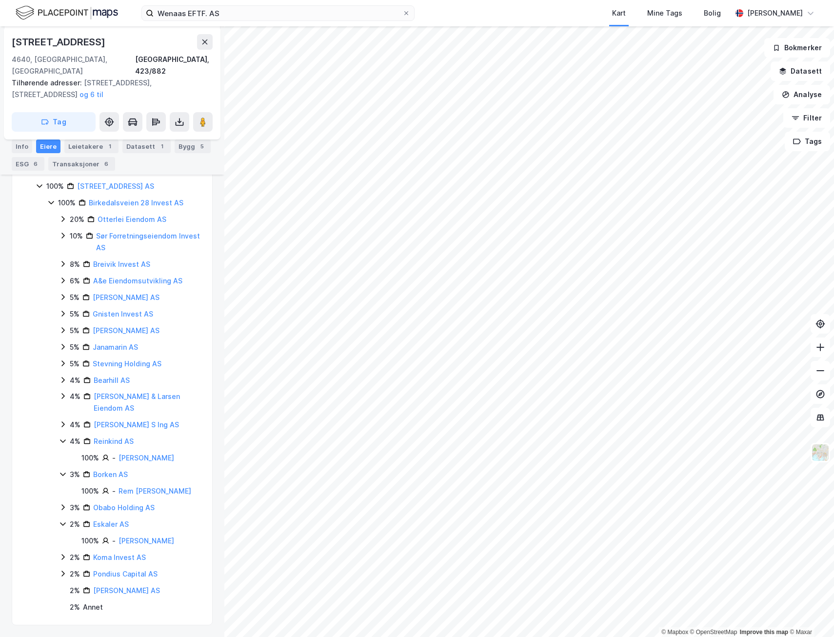
scroll to position [182, 0]
click at [63, 470] on icon at bounding box center [63, 474] width 8 height 8
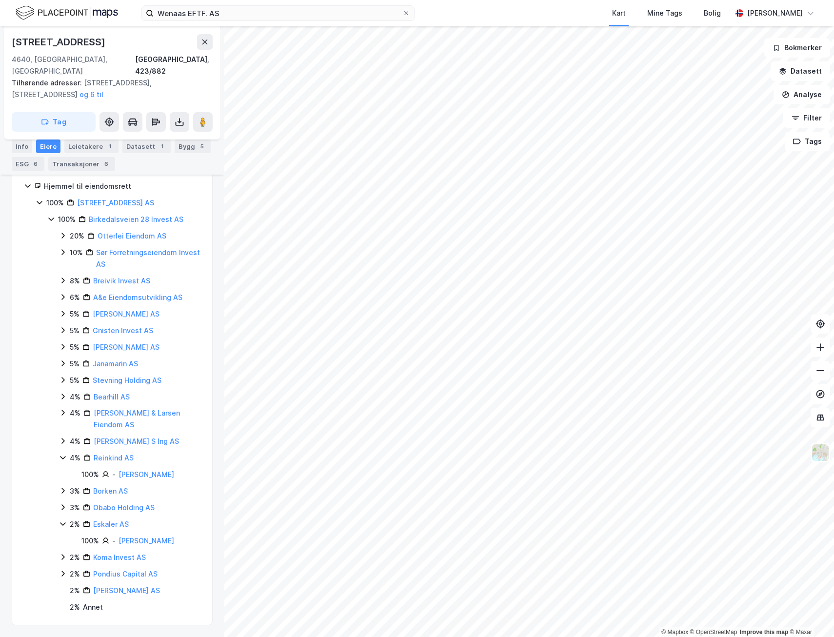
click at [62, 454] on icon at bounding box center [63, 458] width 8 height 8
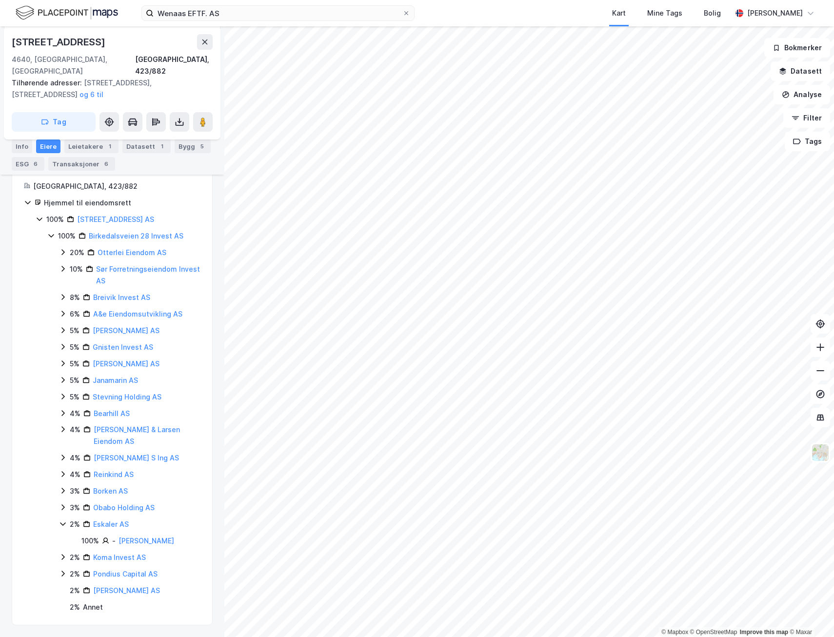
scroll to position [149, 0]
click at [63, 425] on icon at bounding box center [63, 429] width 8 height 8
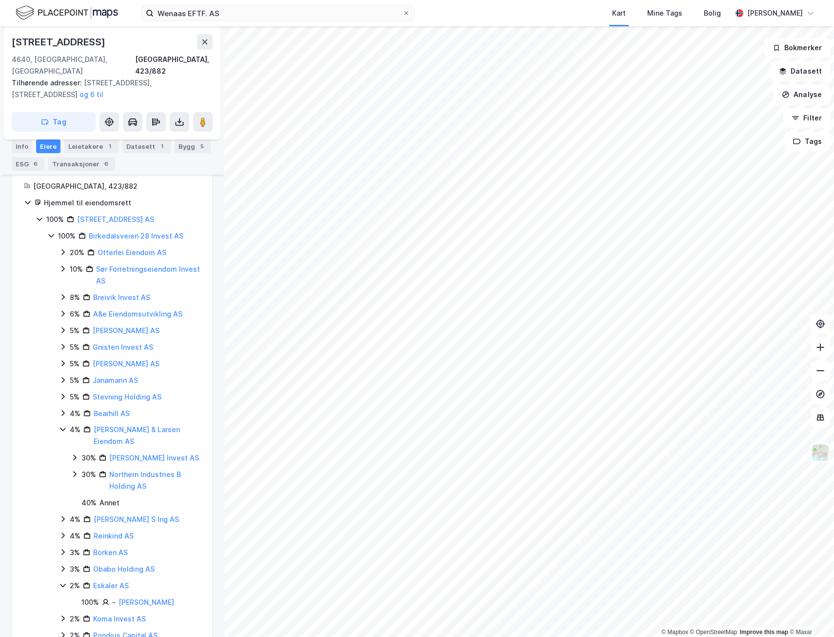
scroll to position [210, 0]
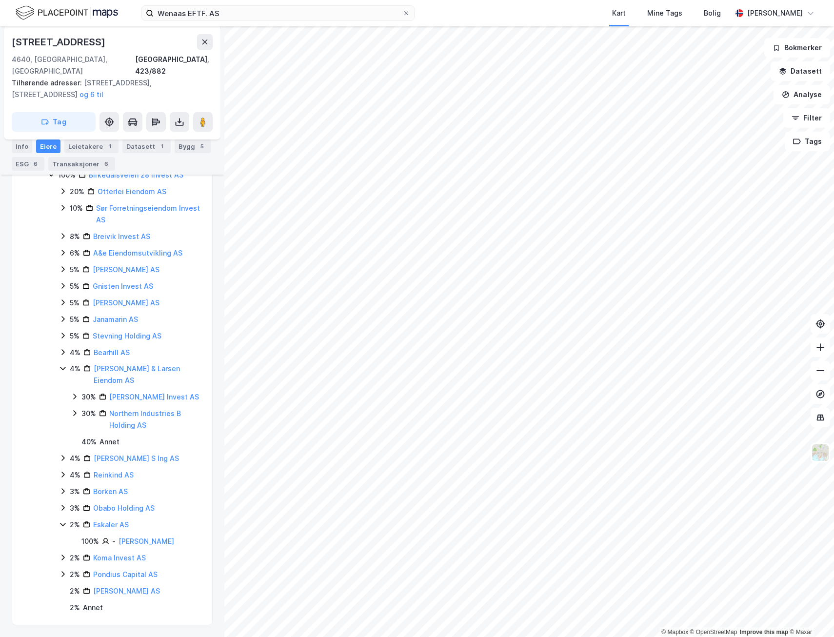
click at [60, 364] on icon at bounding box center [63, 368] width 8 height 8
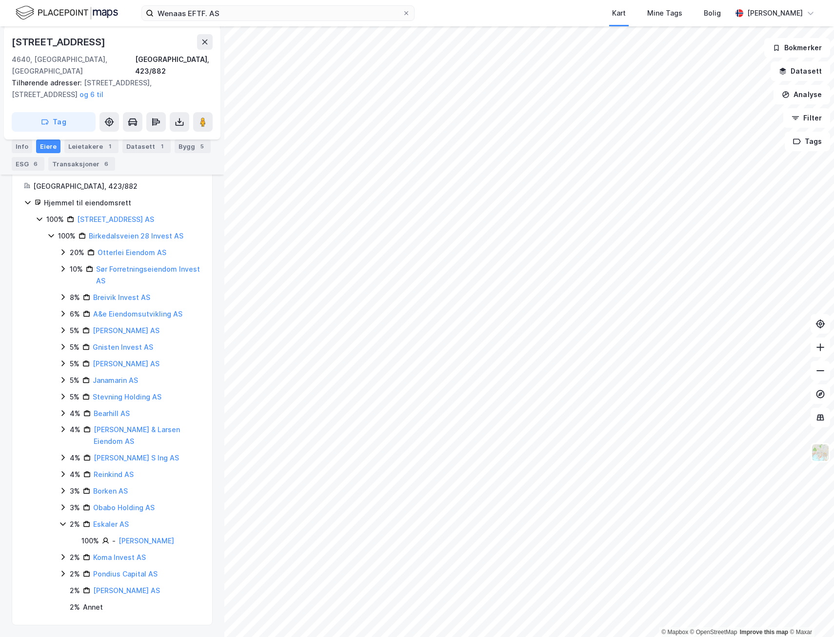
click at [63, 409] on icon at bounding box center [63, 413] width 8 height 8
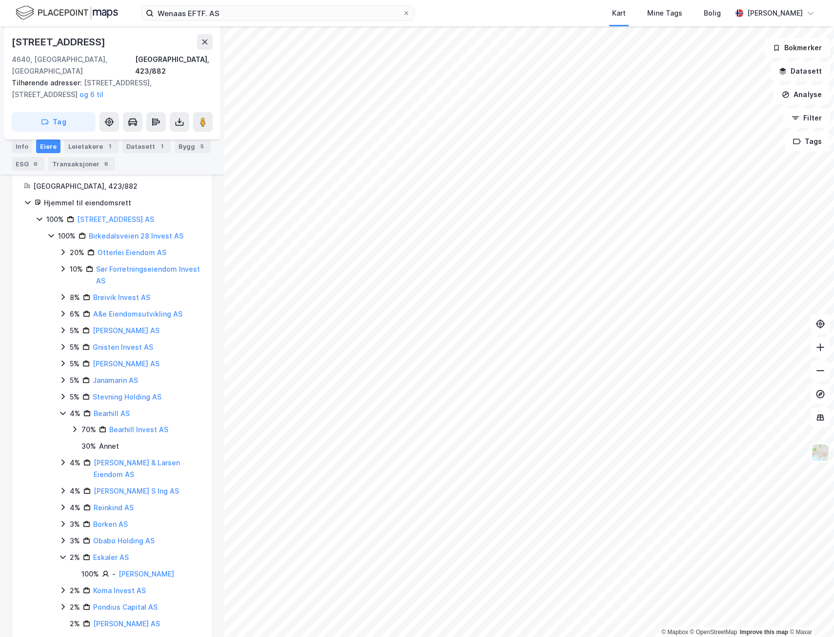
scroll to position [182, 0]
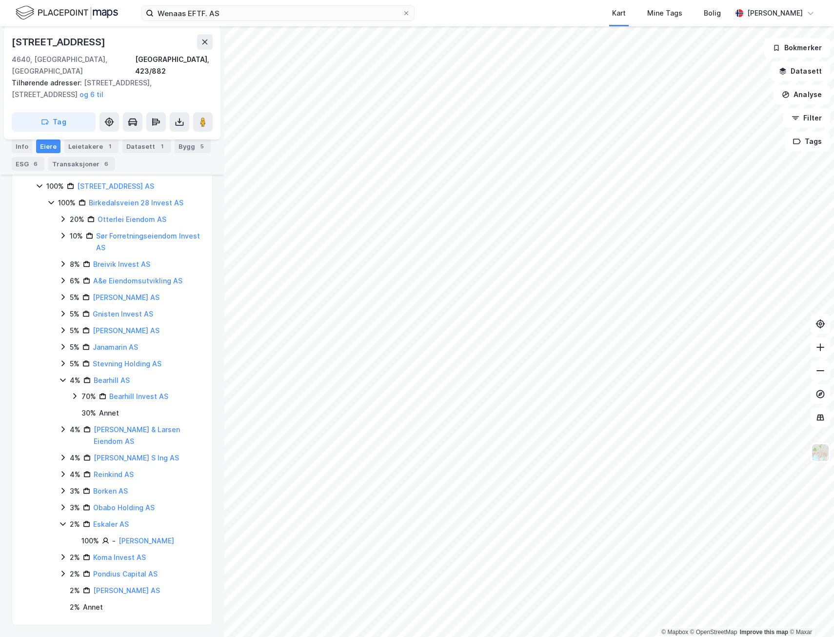
click at [63, 376] on icon at bounding box center [63, 380] width 8 height 8
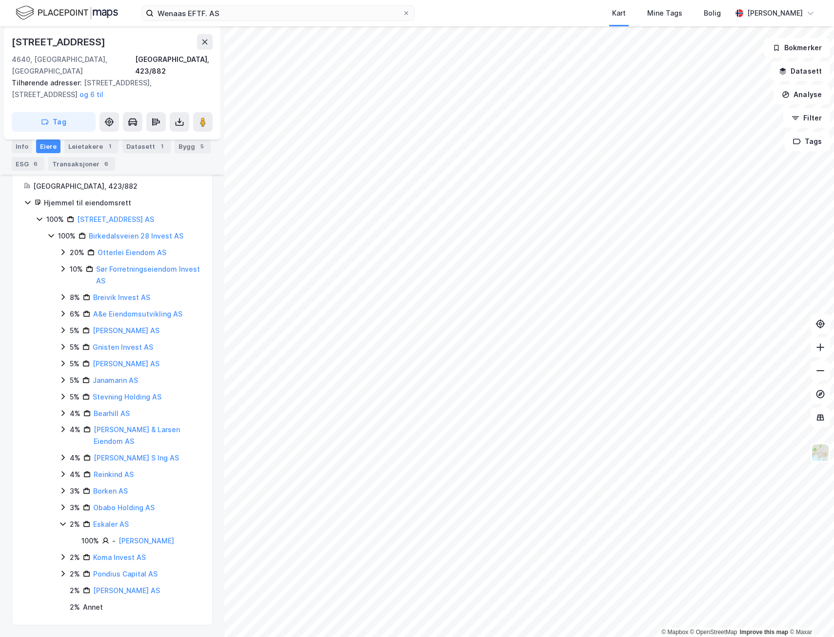
click at [63, 311] on icon at bounding box center [62, 314] width 3 height 6
click at [64, 293] on icon at bounding box center [63, 297] width 8 height 8
click at [61, 293] on icon at bounding box center [63, 297] width 8 height 8
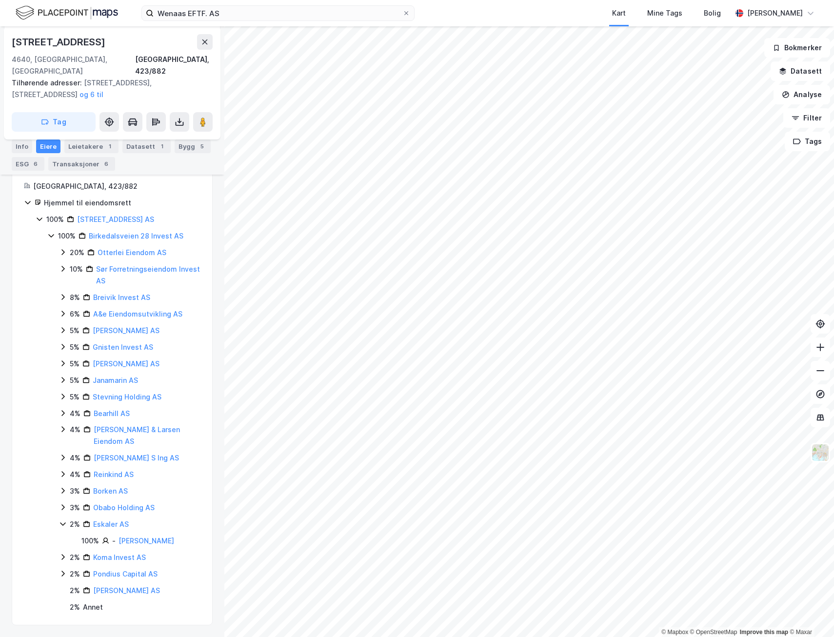
scroll to position [165, 0]
click at [124, 277] on link "Breivik Invest AS" at bounding box center [121, 281] width 57 height 8
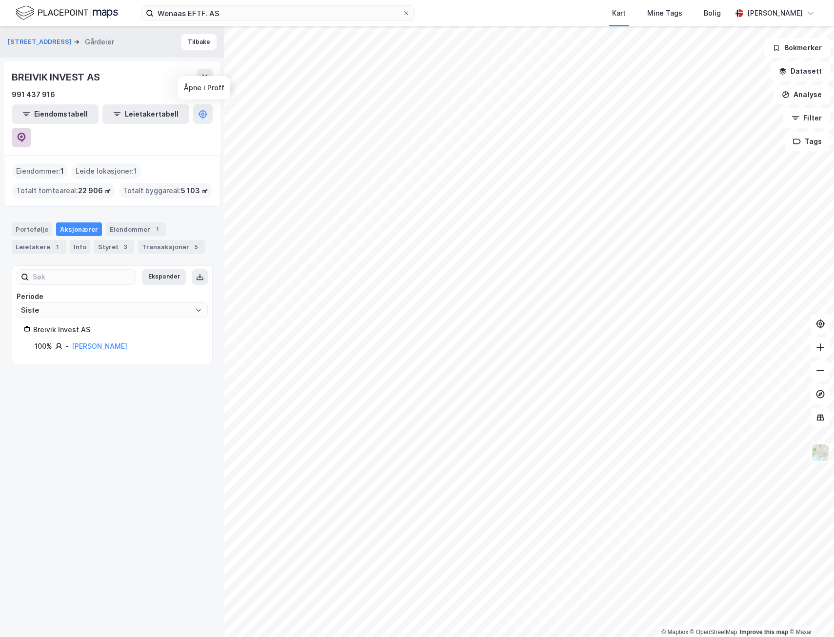
click at [26, 133] on icon at bounding box center [22, 138] width 10 height 10
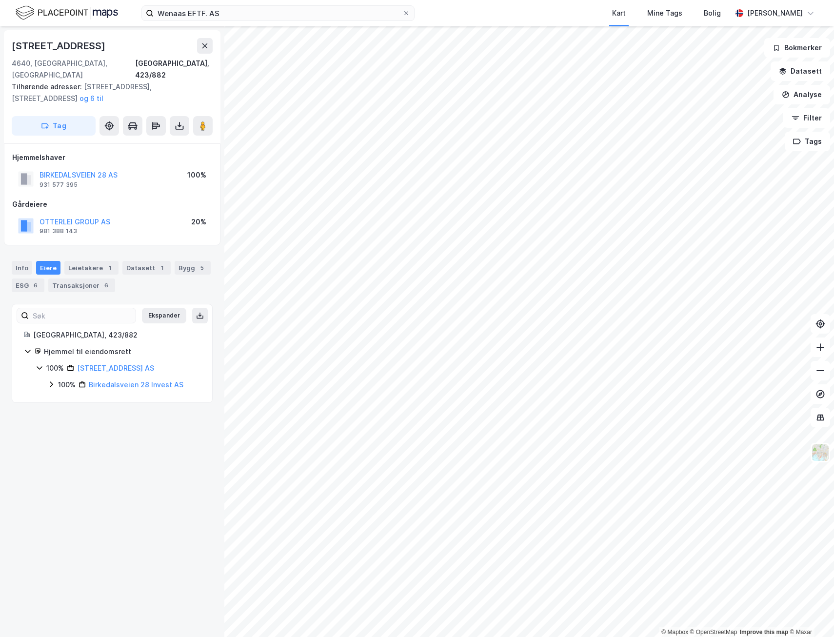
click at [47, 261] on div "Eiere" at bounding box center [48, 268] width 24 height 14
click at [46, 373] on div "100% Birkedalsveien 28 AS 100% Birkedalsveien 28 Invest AS" at bounding box center [118, 377] width 165 height 28
click at [50, 381] on icon at bounding box center [51, 385] width 8 height 8
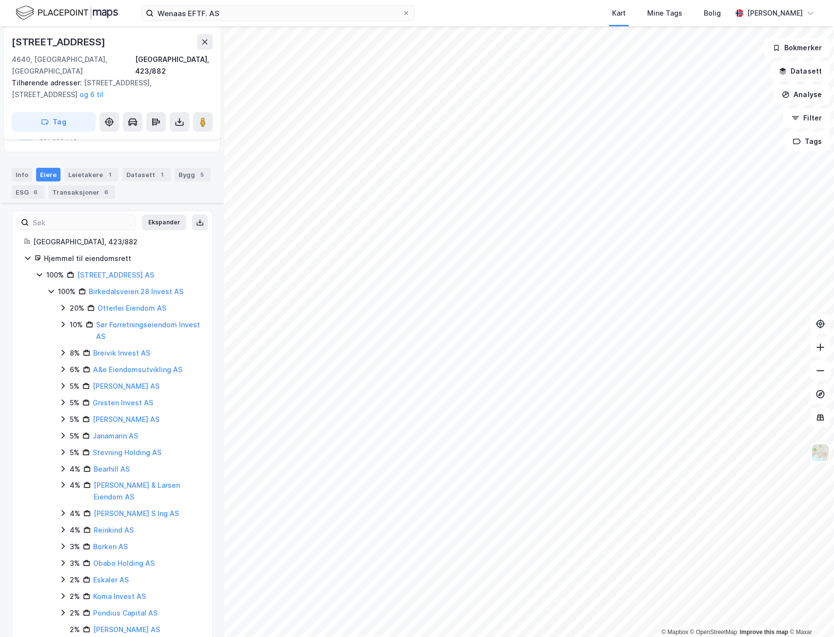
scroll to position [121, 0]
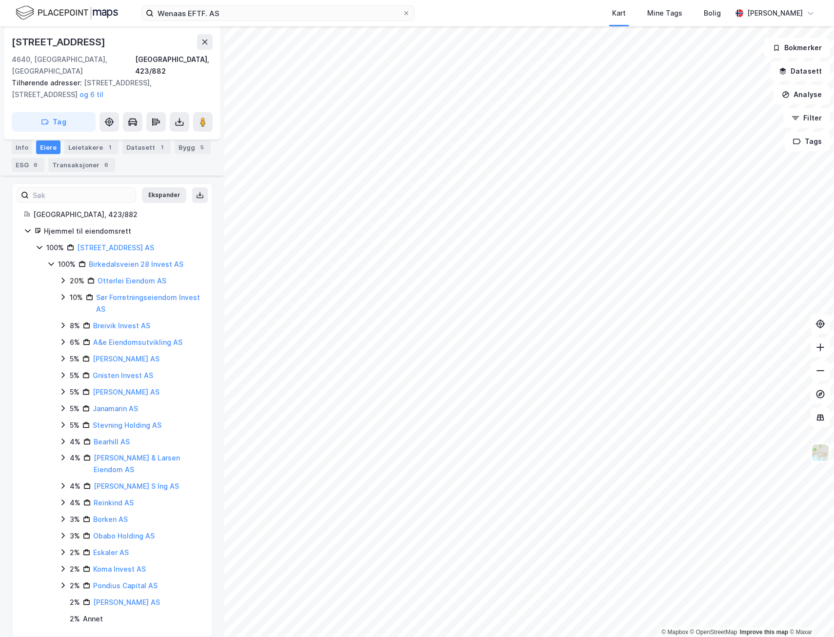
click at [61, 405] on icon at bounding box center [63, 409] width 8 height 8
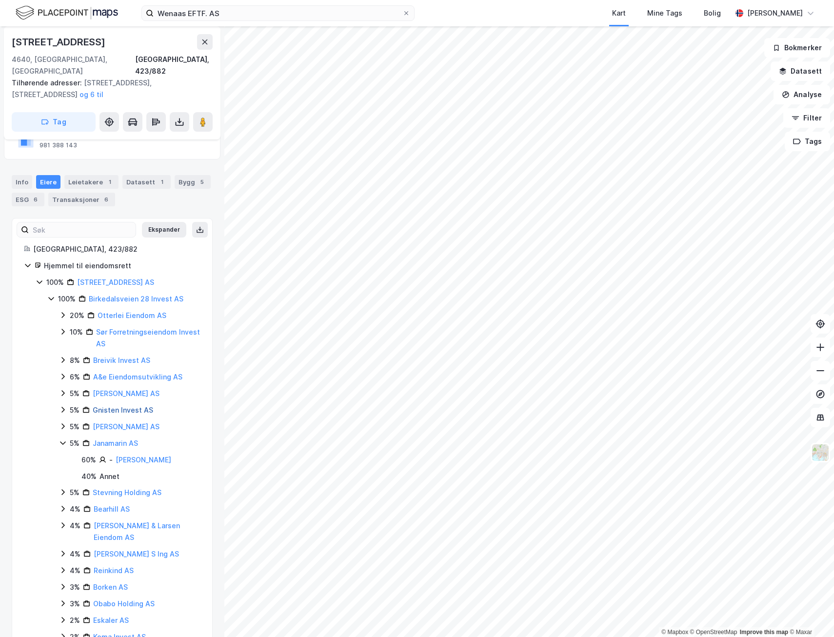
scroll to position [0, 0]
